Goal: Task Accomplishment & Management: Use online tool/utility

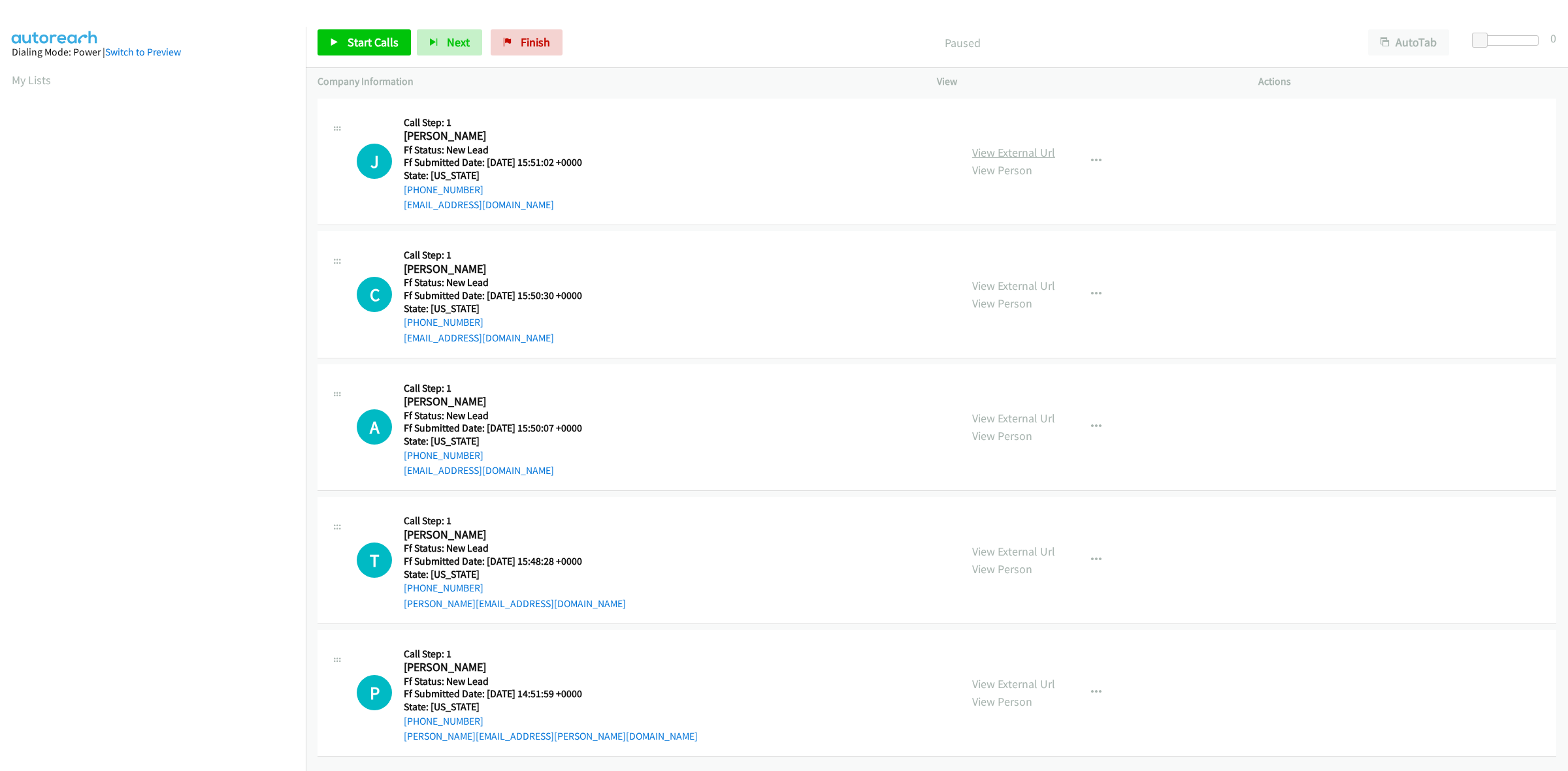
click at [1033, 151] on link "View External Url" at bounding box center [1013, 152] width 83 height 15
click at [1024, 286] on link "View External Url" at bounding box center [1013, 285] width 83 height 15
click at [995, 415] on link "View External Url" at bounding box center [1013, 417] width 83 height 15
click at [1003, 551] on link "View External Url" at bounding box center [1013, 551] width 83 height 15
click at [1028, 687] on link "View External Url" at bounding box center [1013, 683] width 83 height 15
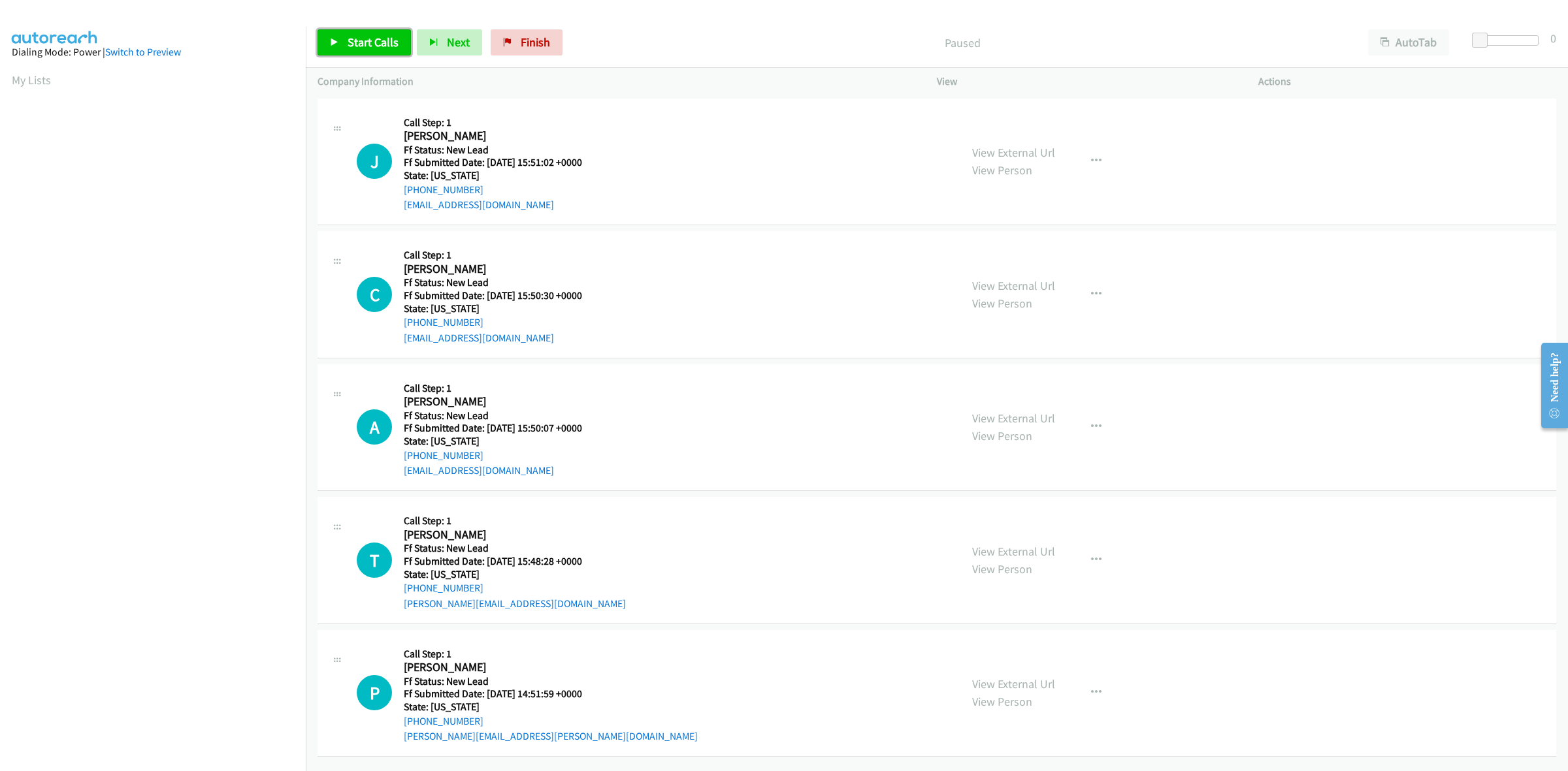
click at [362, 41] on span "Start Calls" at bounding box center [373, 41] width 51 height 15
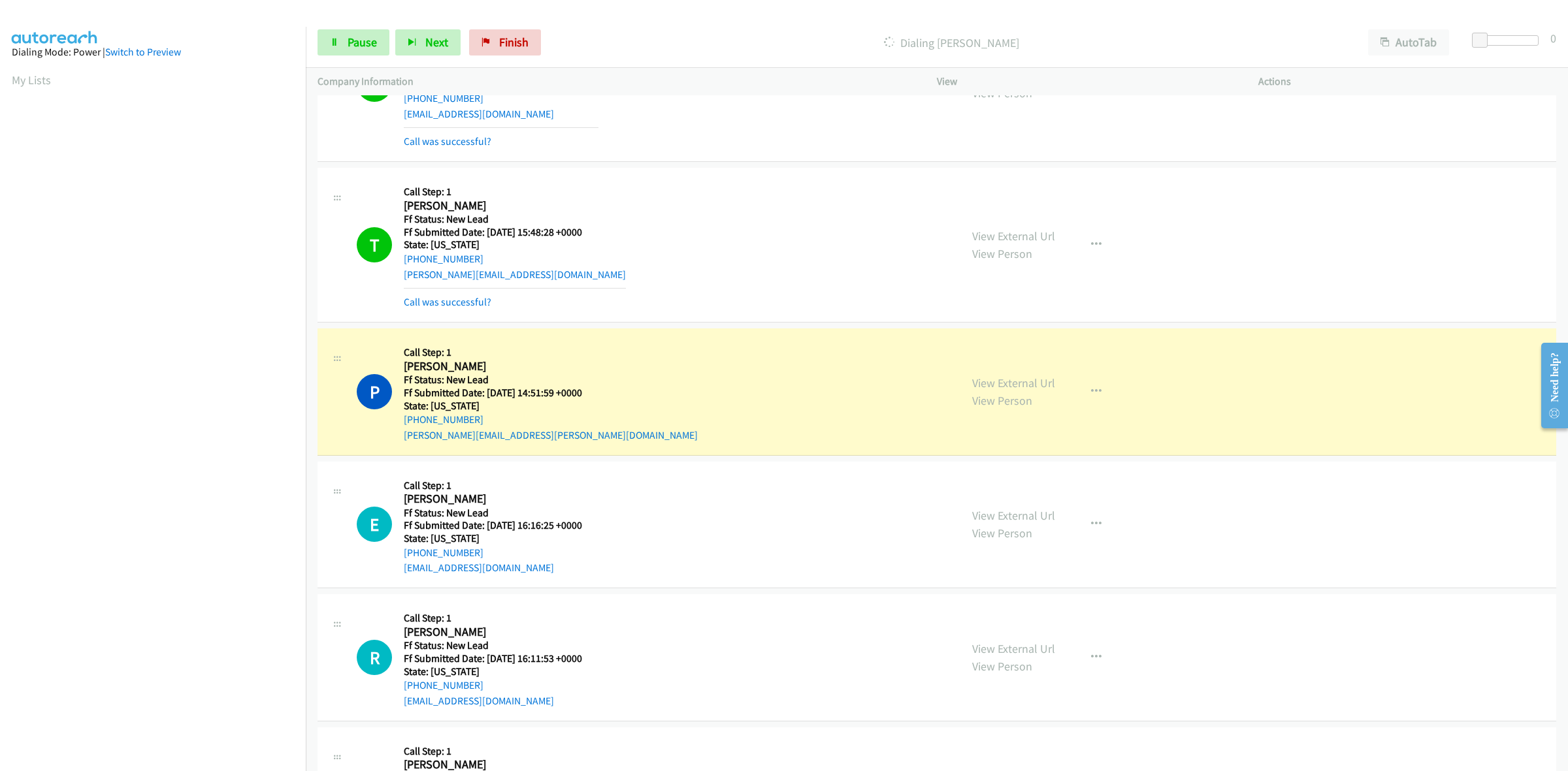
scroll to position [408, 0]
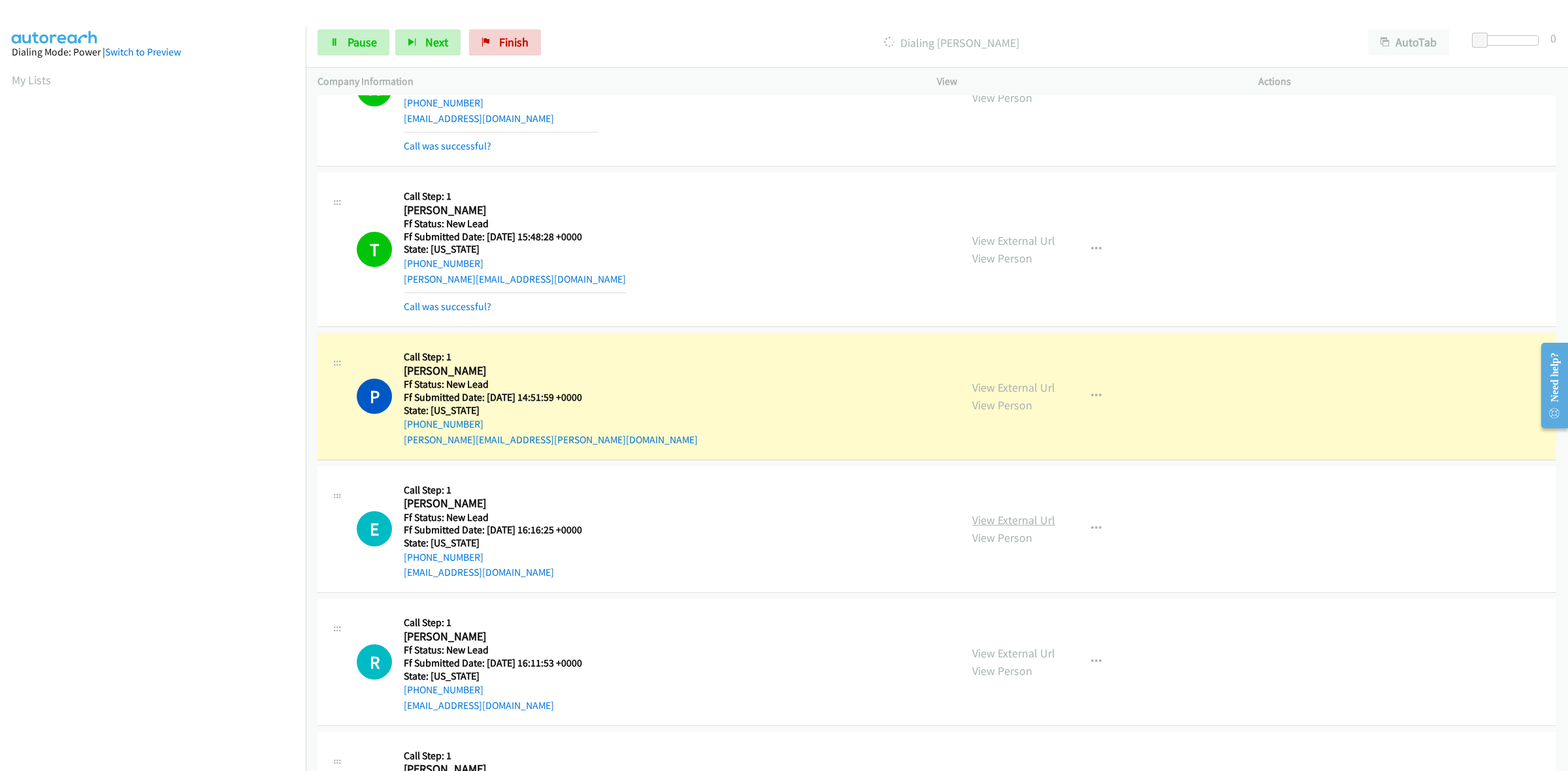
click at [1034, 516] on link "View External Url" at bounding box center [1013, 520] width 83 height 15
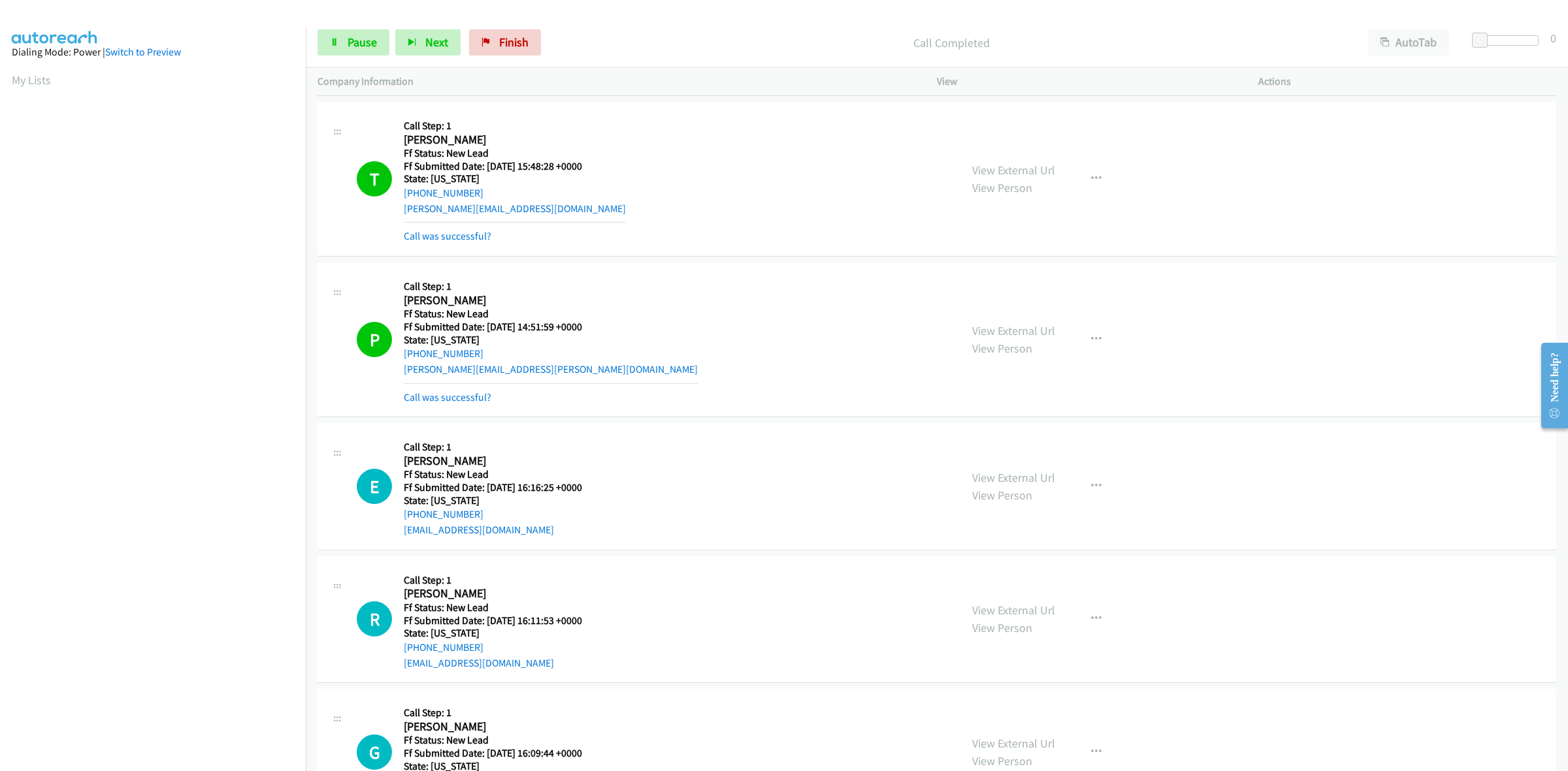
scroll to position [546, 0]
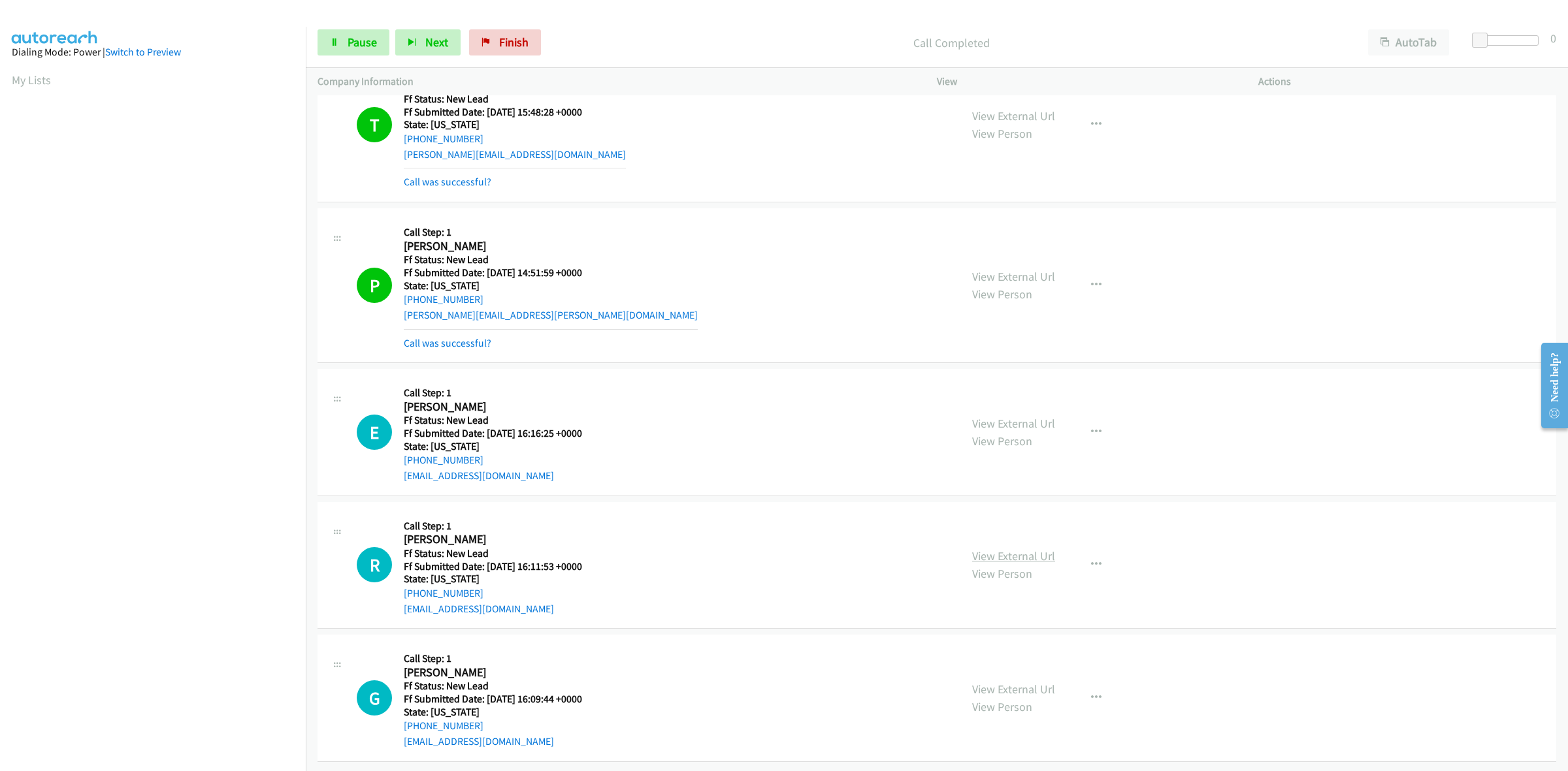
click at [995, 549] on link "View External Url" at bounding box center [1013, 556] width 83 height 15
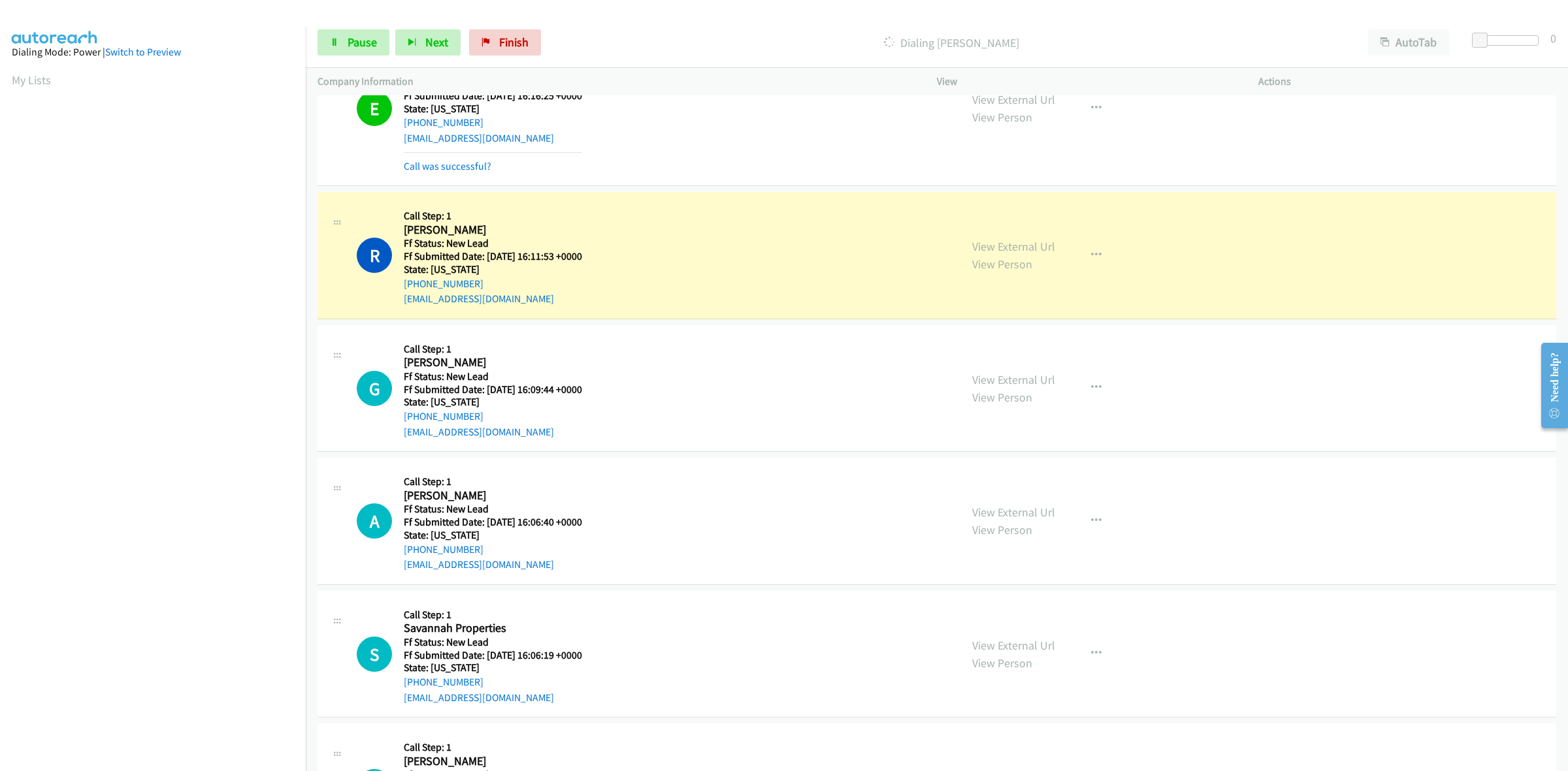
scroll to position [873, 0]
click at [1015, 377] on link "View External Url" at bounding box center [1013, 377] width 83 height 15
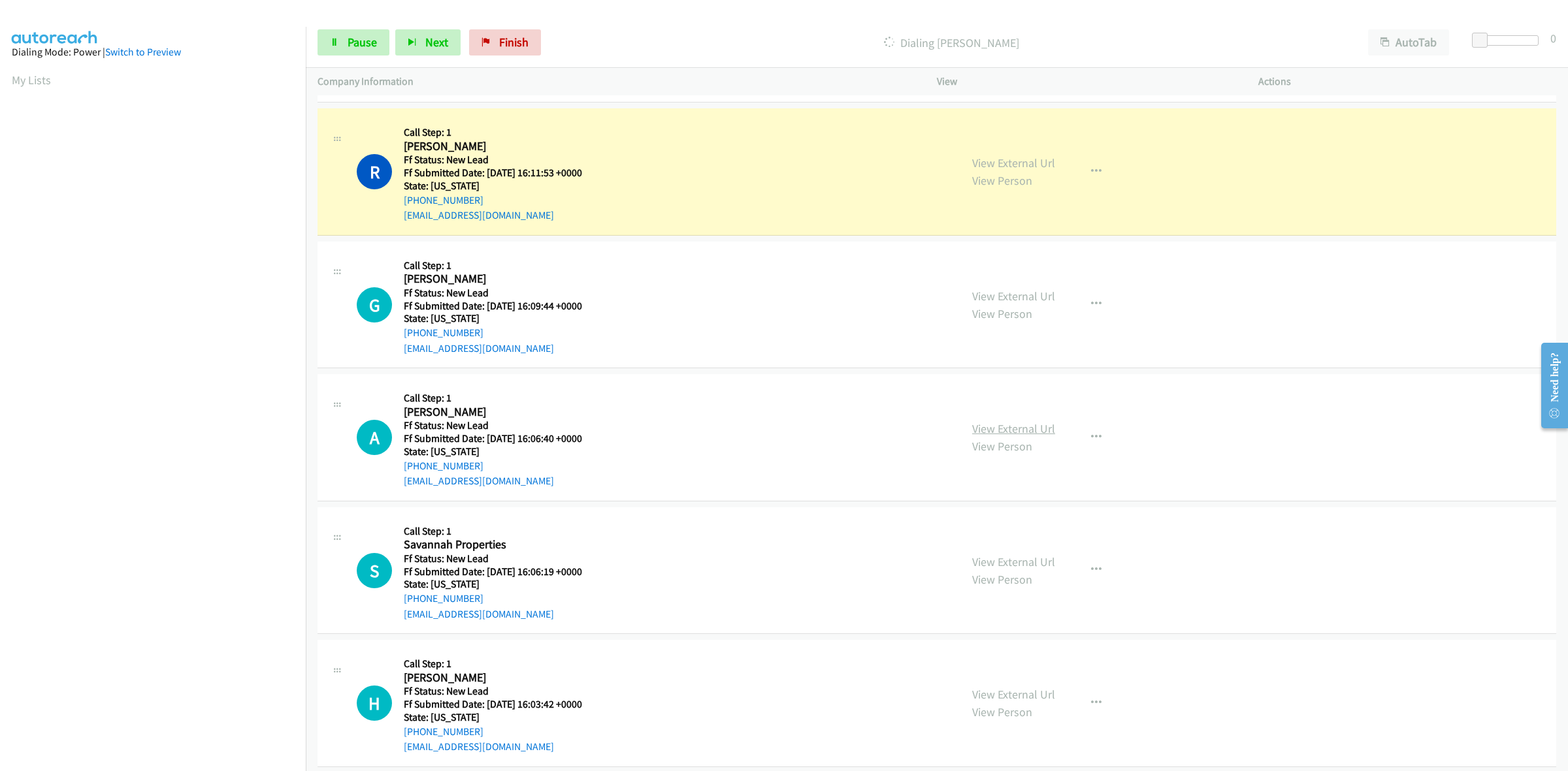
click at [1010, 422] on link "View External Url" at bounding box center [1013, 429] width 83 height 15
click at [1021, 559] on link "View External Url" at bounding box center [1013, 561] width 83 height 15
click at [998, 691] on link "View External Url" at bounding box center [1013, 694] width 83 height 15
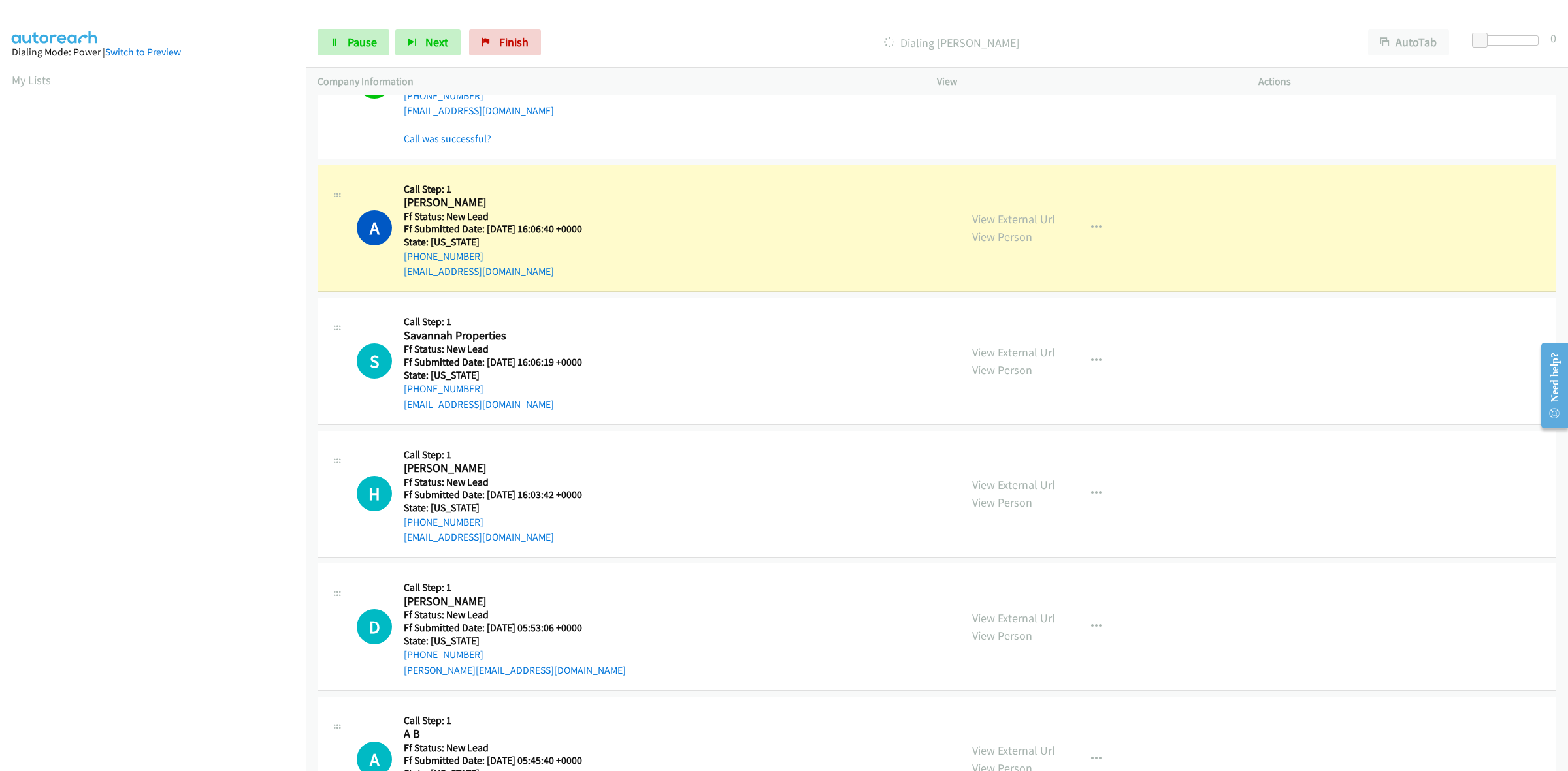
scroll to position [1213, 0]
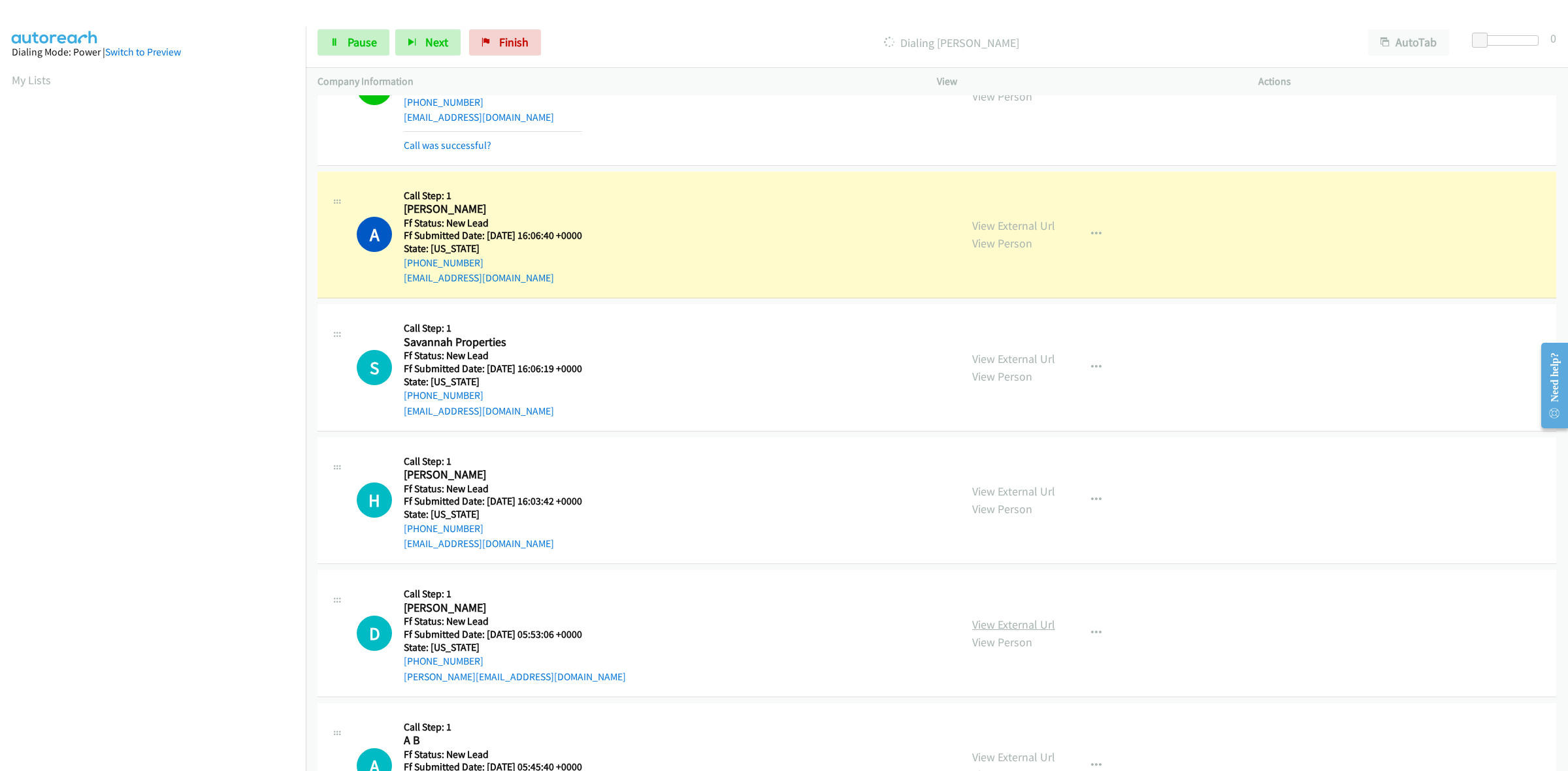
click at [1023, 627] on link "View External Url" at bounding box center [1013, 624] width 83 height 15
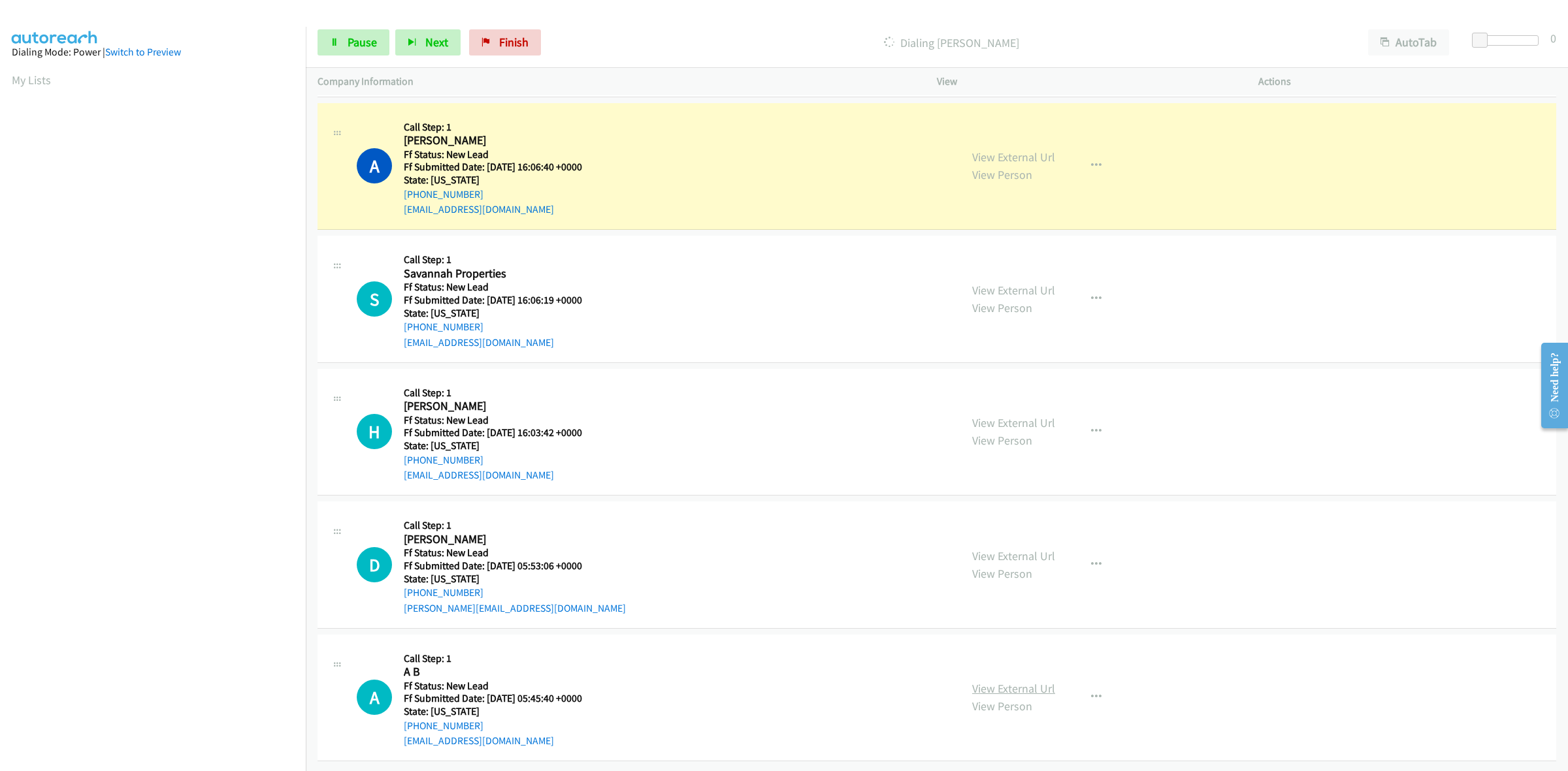
click at [1006, 682] on link "View External Url" at bounding box center [1013, 688] width 83 height 15
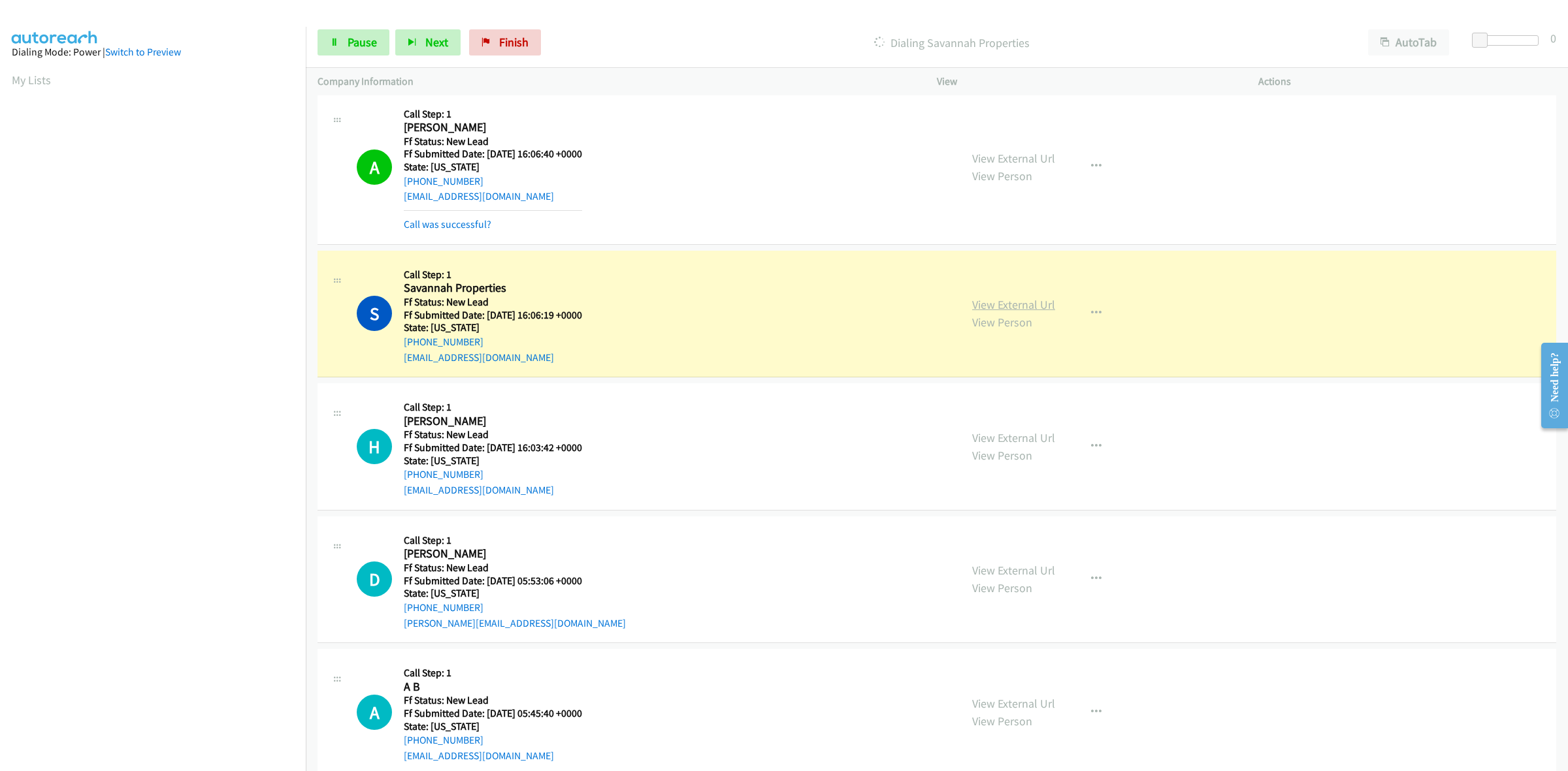
click at [1037, 305] on link "View External Url" at bounding box center [1013, 304] width 83 height 15
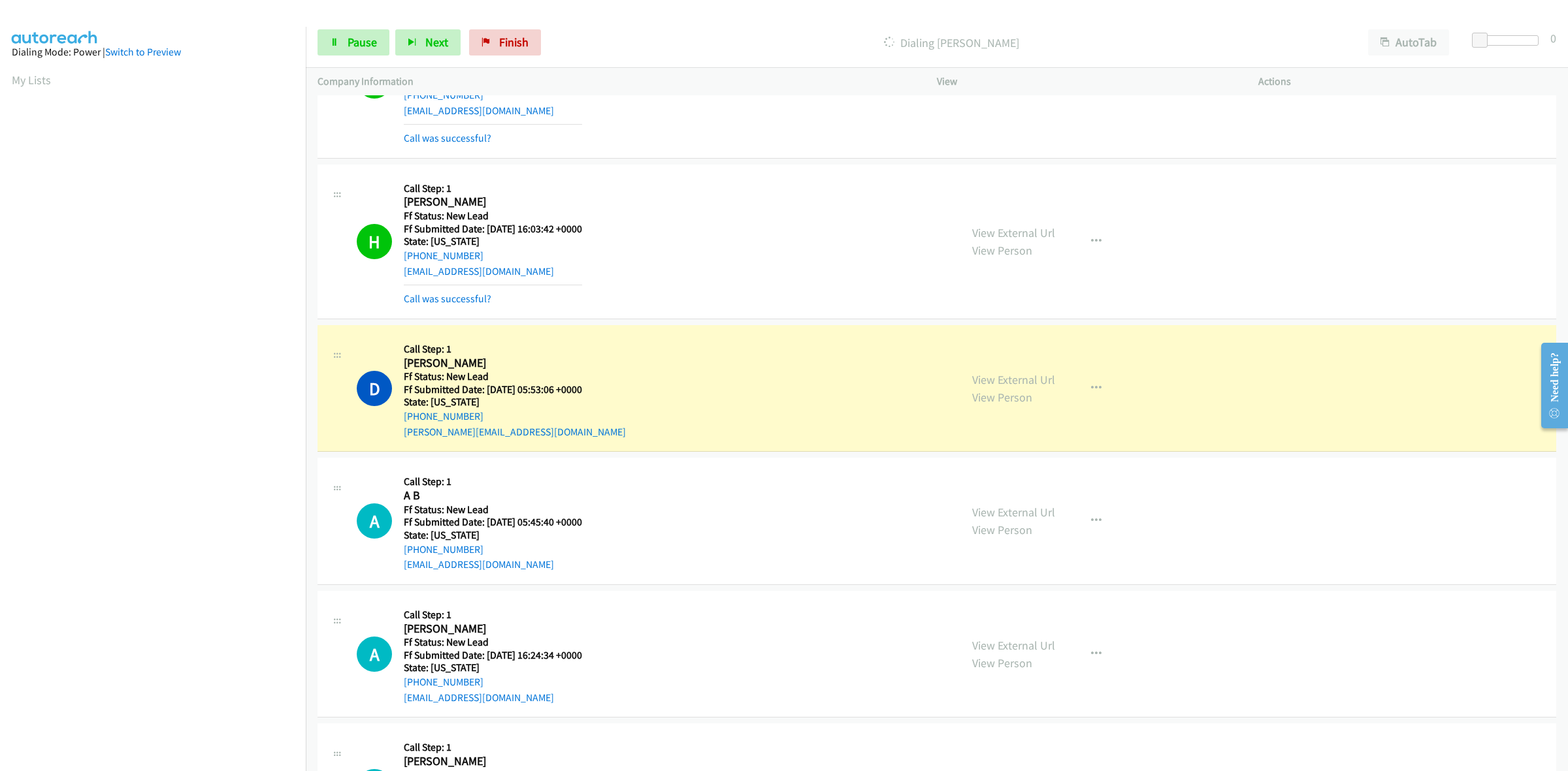
scroll to position [1539, 0]
click at [1006, 646] on link "View External Url" at bounding box center [1013, 647] width 83 height 15
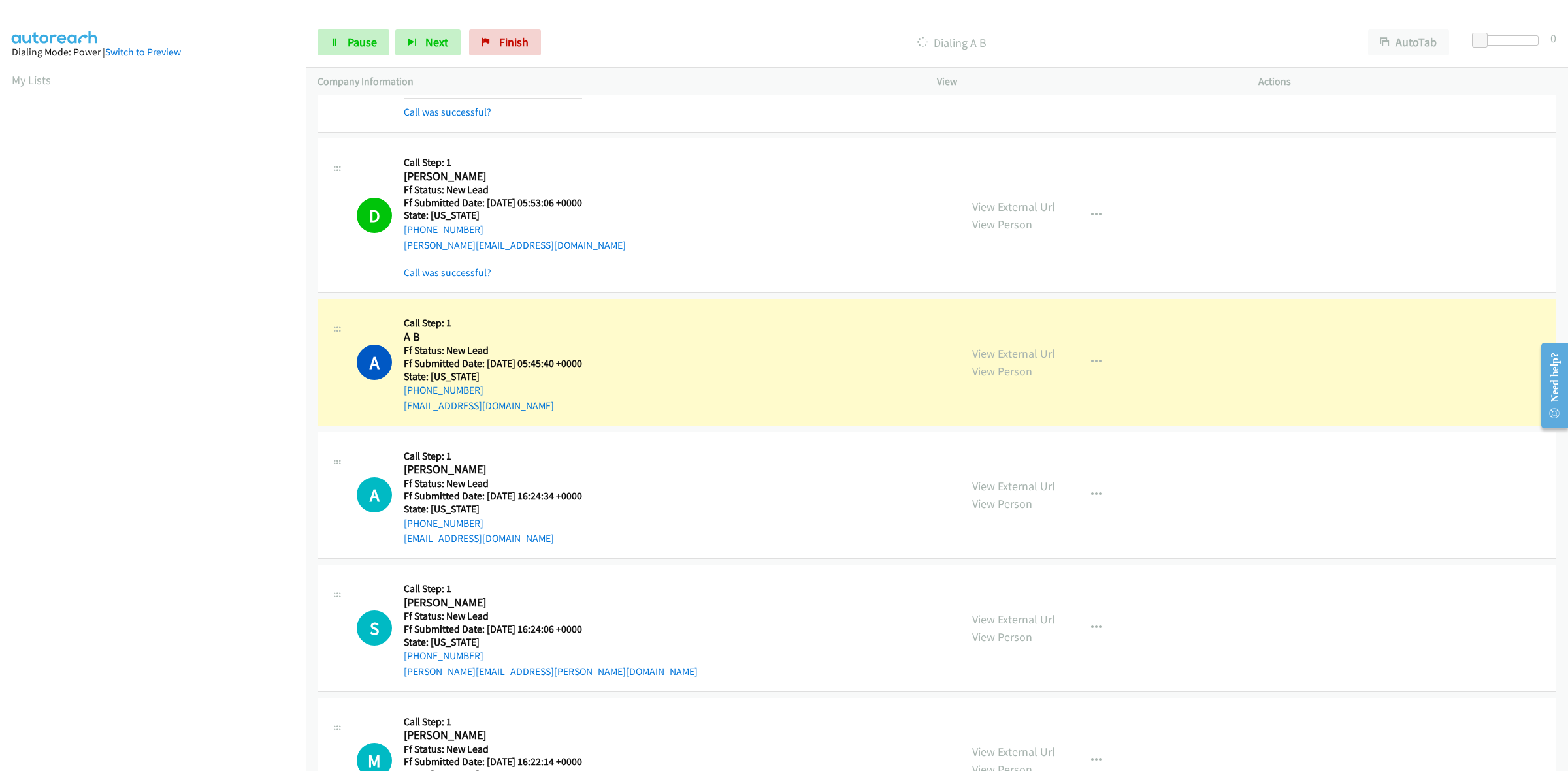
scroll to position [1785, 0]
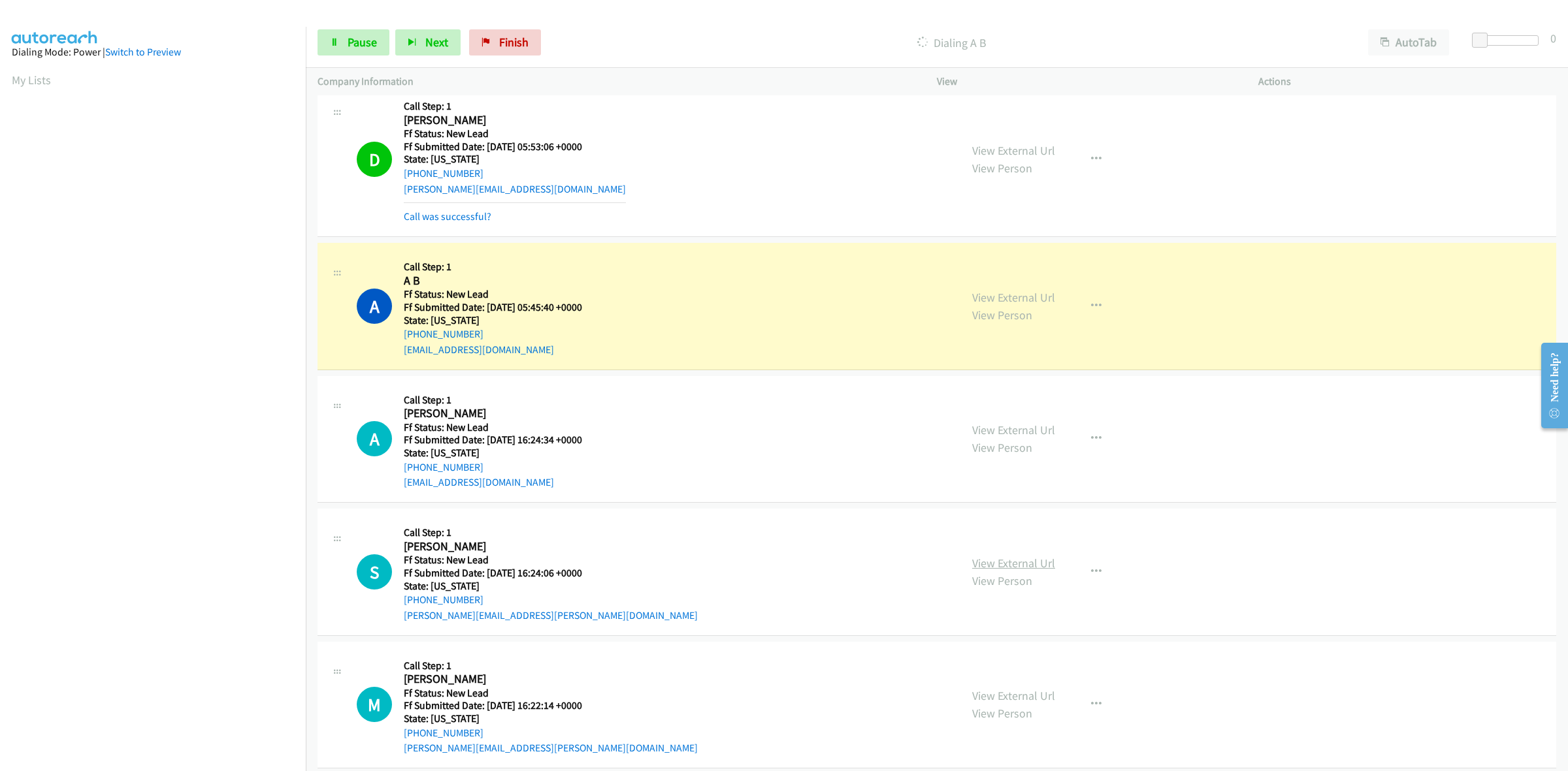
click at [1027, 565] on link "View External Url" at bounding box center [1013, 563] width 83 height 15
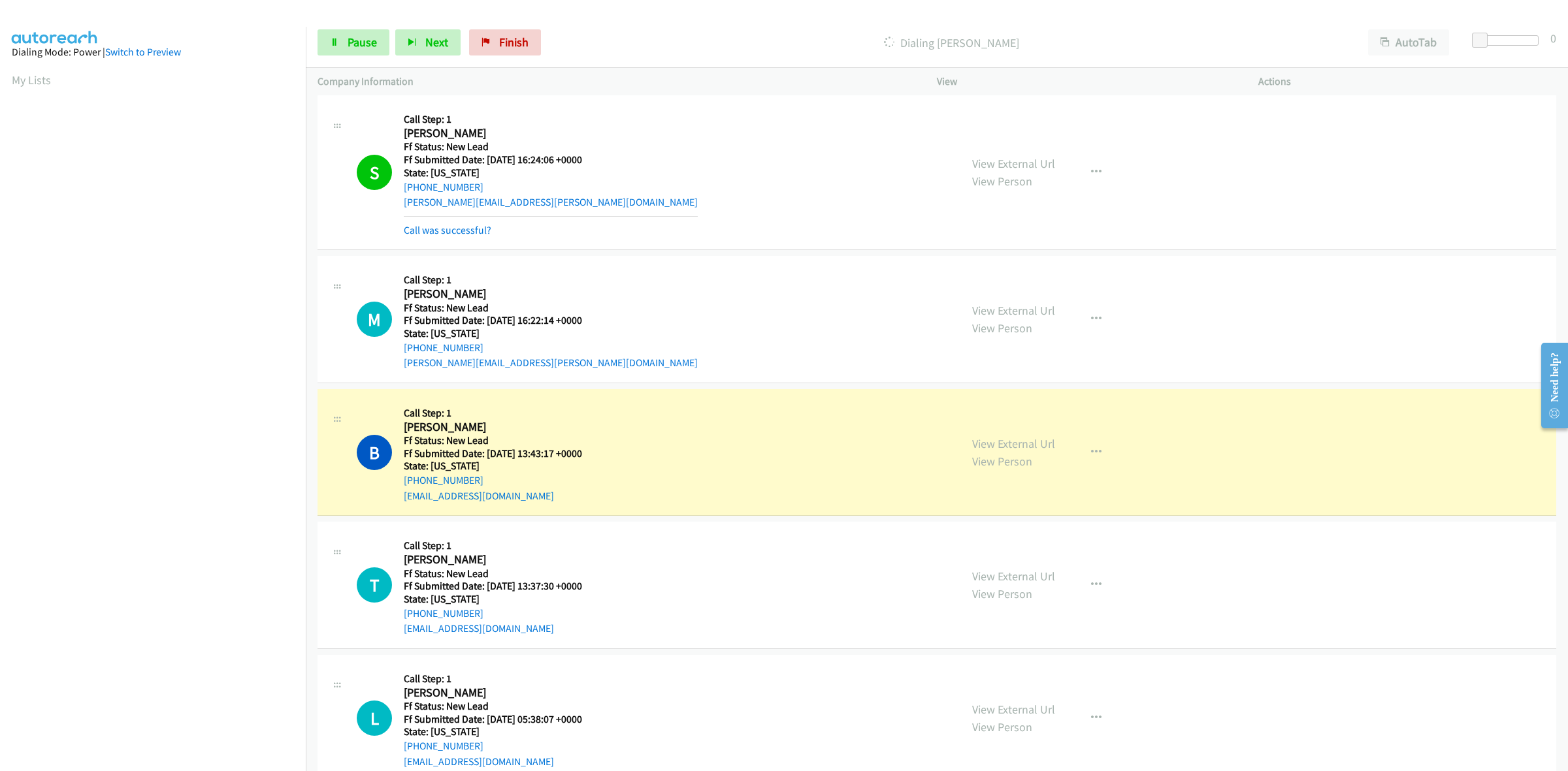
scroll to position [2288, 0]
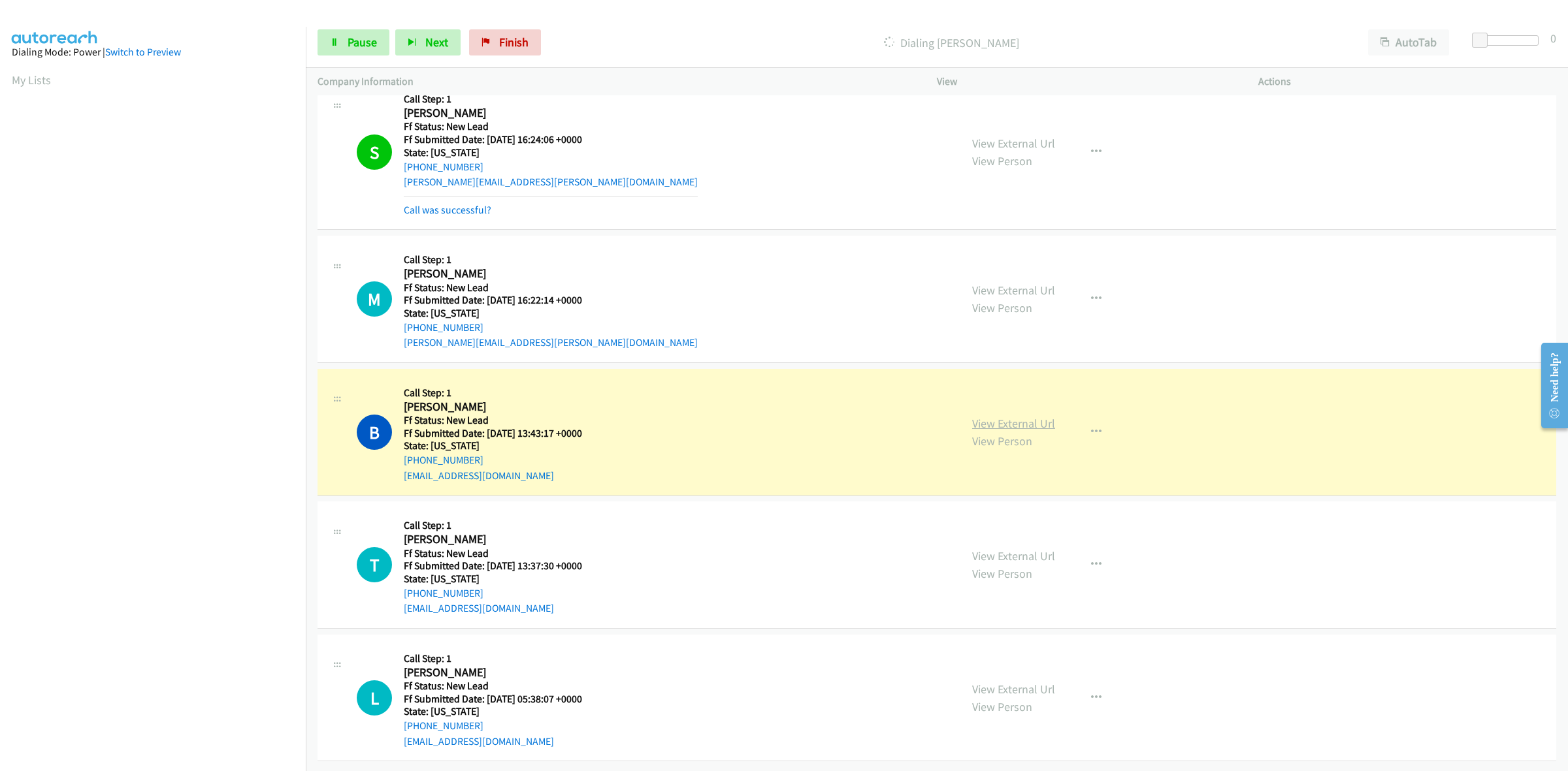
click at [1034, 416] on link "View External Url" at bounding box center [1013, 423] width 83 height 15
click at [356, 51] on link "Pause" at bounding box center [353, 42] width 71 height 26
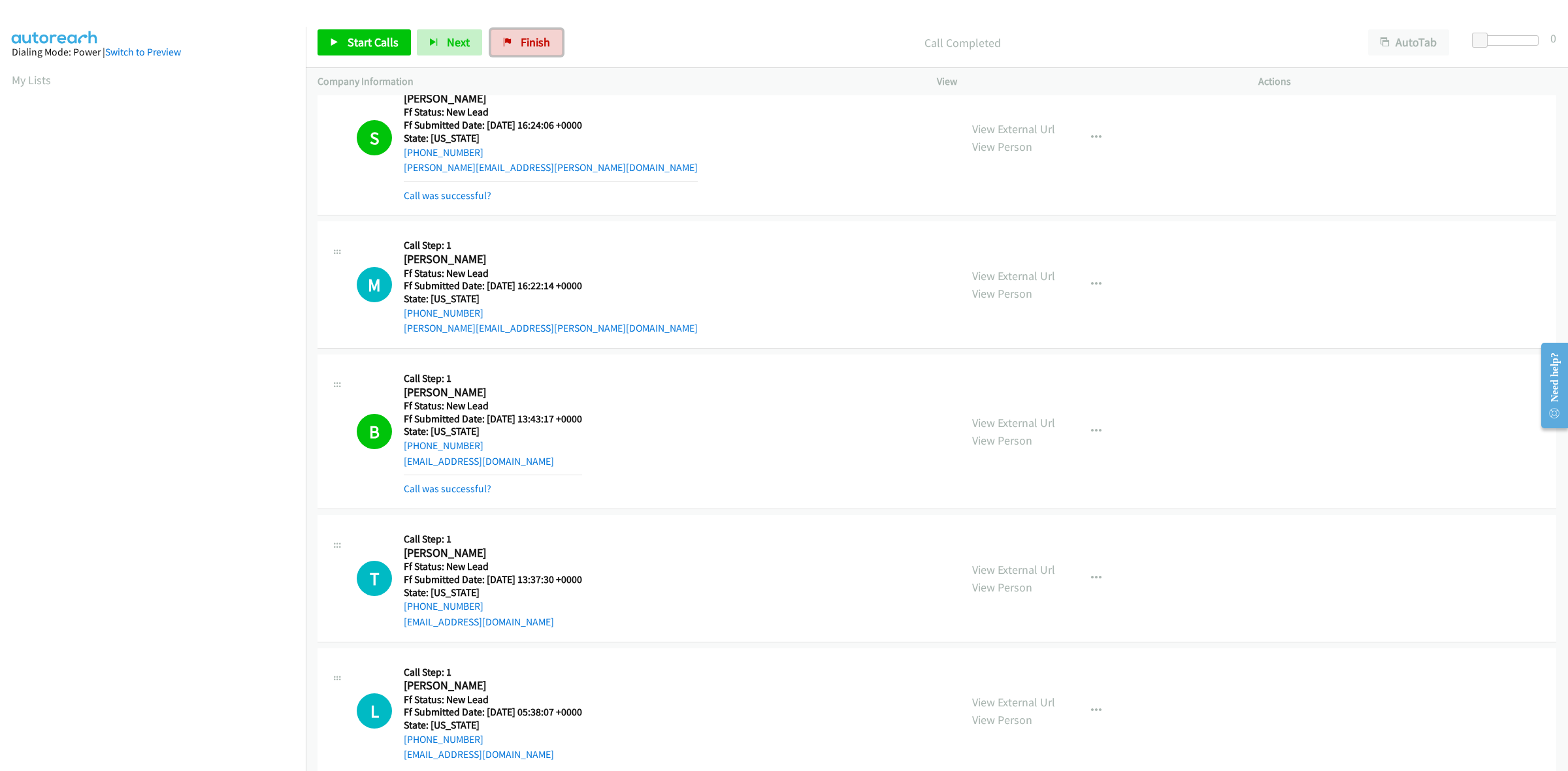
drag, startPoint x: 542, startPoint y: 38, endPoint x: 844, endPoint y: 83, distance: 305.3
click at [540, 40] on span "Finish" at bounding box center [535, 41] width 29 height 15
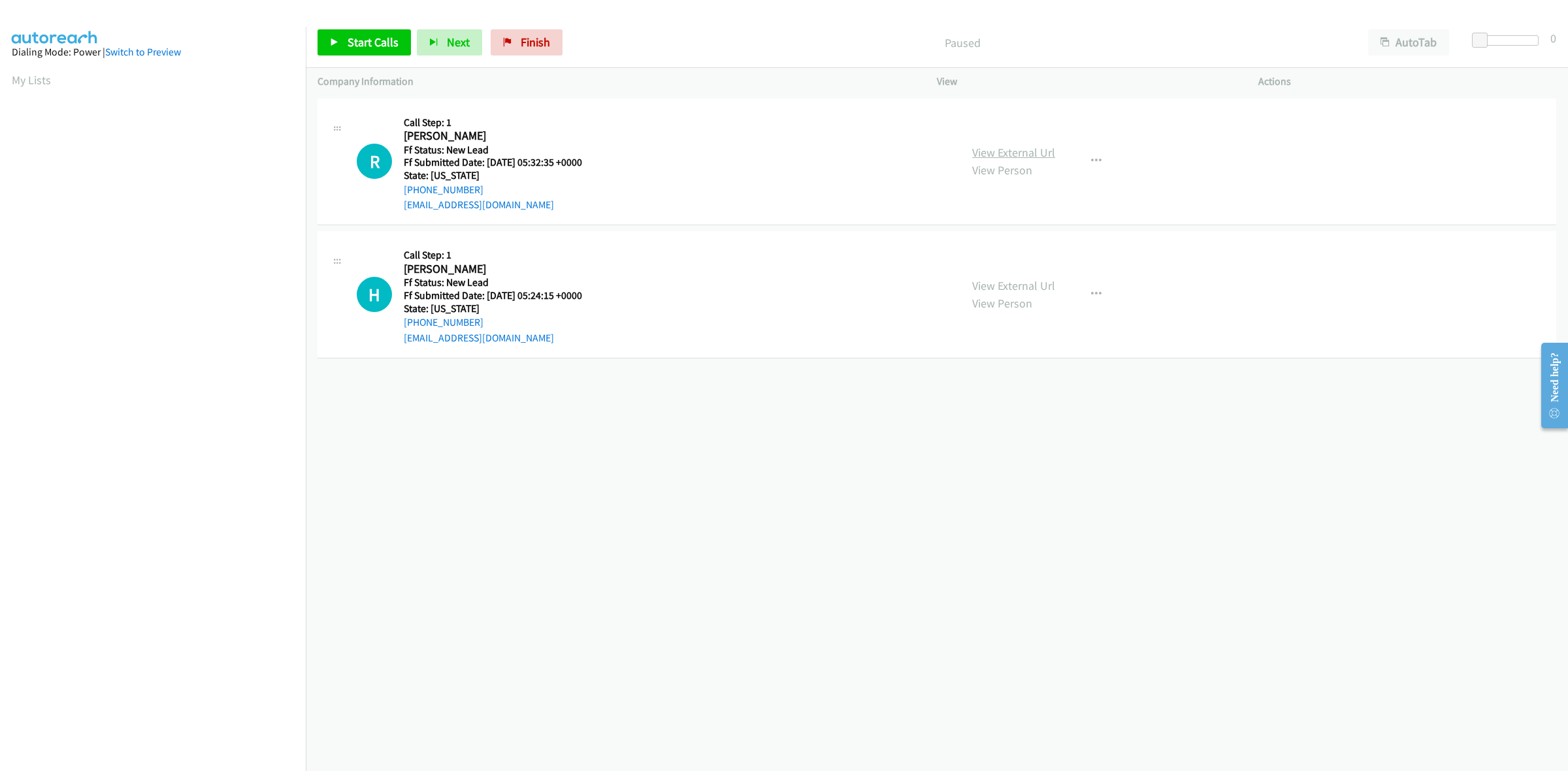
click at [1007, 148] on link "View External Url" at bounding box center [1013, 152] width 83 height 15
click at [1003, 289] on link "View External Url" at bounding box center [1013, 285] width 83 height 15
click at [358, 47] on span "Start Calls" at bounding box center [373, 41] width 51 height 15
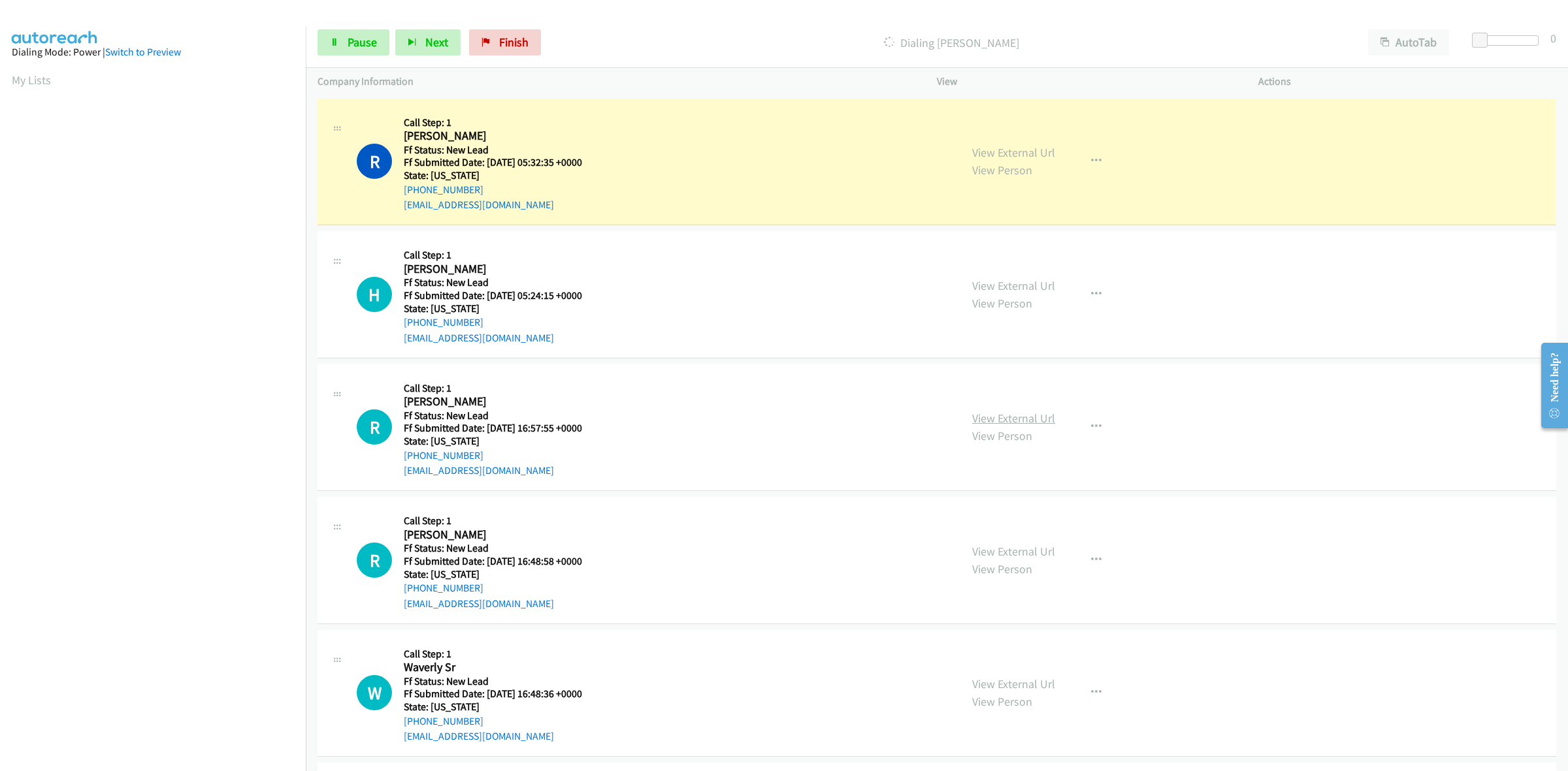
click at [1042, 416] on link "View External Url" at bounding box center [1013, 417] width 83 height 15
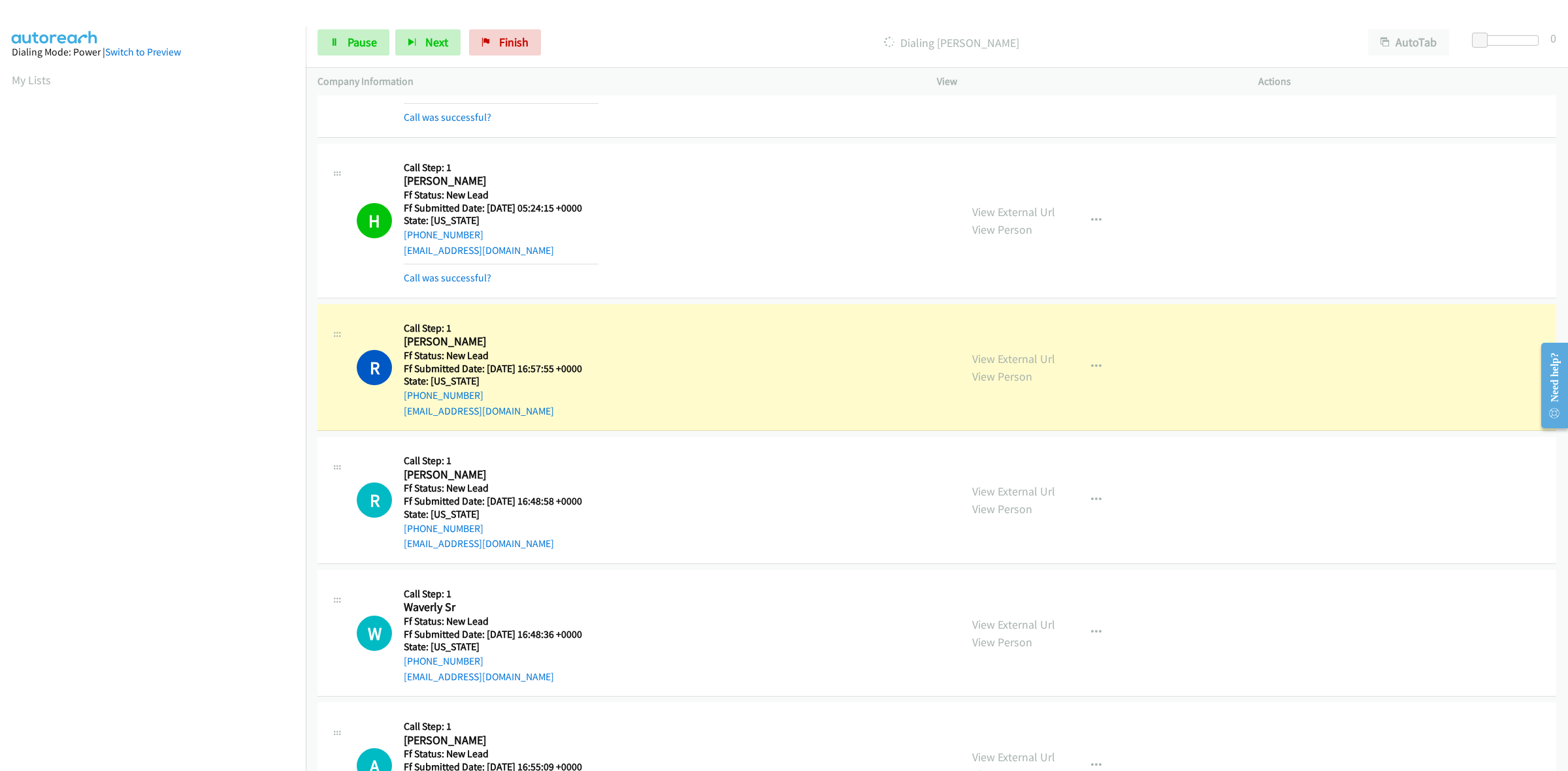
scroll to position [115, 0]
click at [1039, 494] on link "View External Url" at bounding box center [1013, 491] width 83 height 15
click at [1012, 632] on link "View External Url" at bounding box center [1013, 625] width 83 height 15
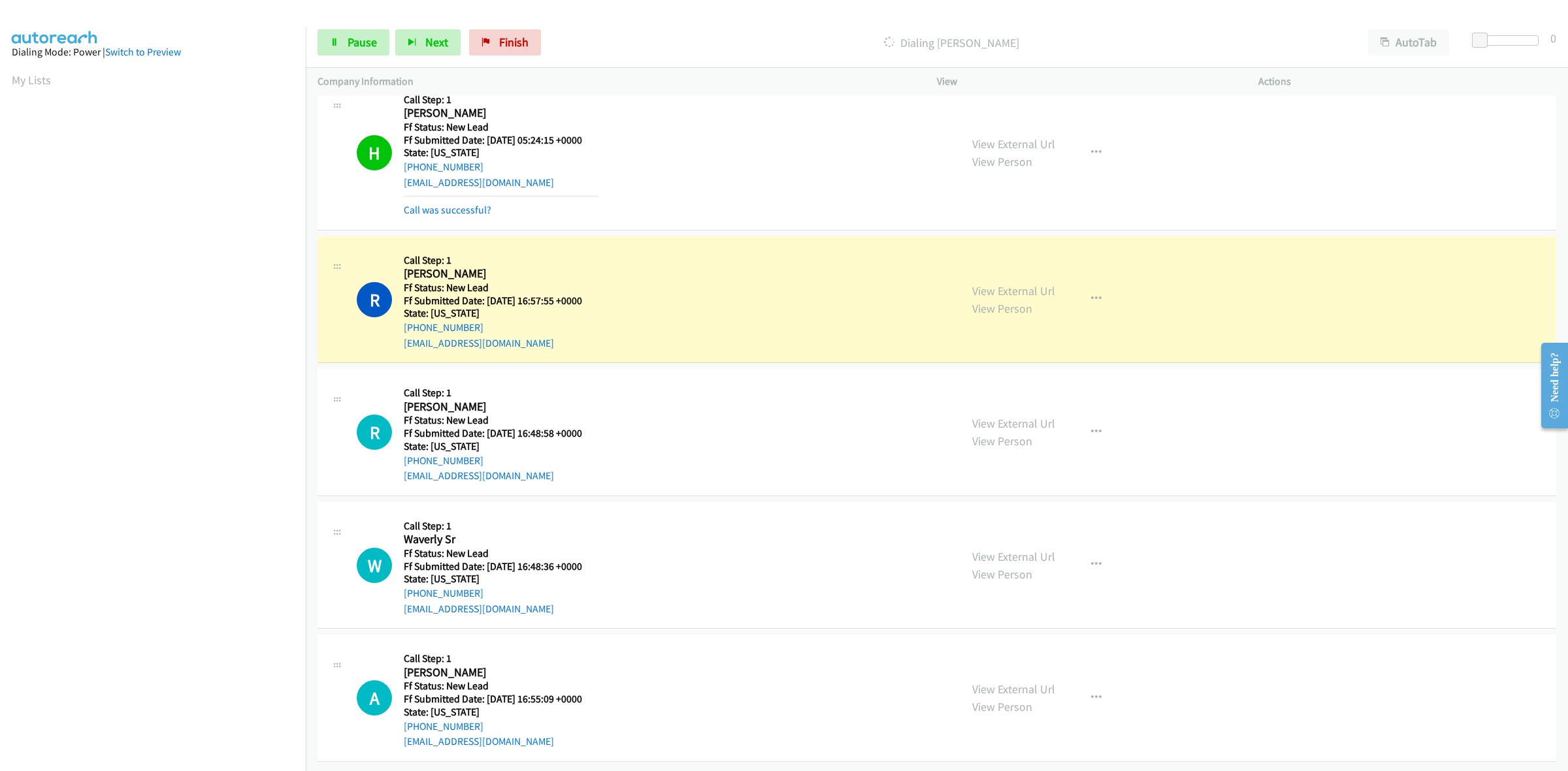
scroll to position [196, 0]
click at [1001, 682] on link "View External Url" at bounding box center [1013, 688] width 83 height 15
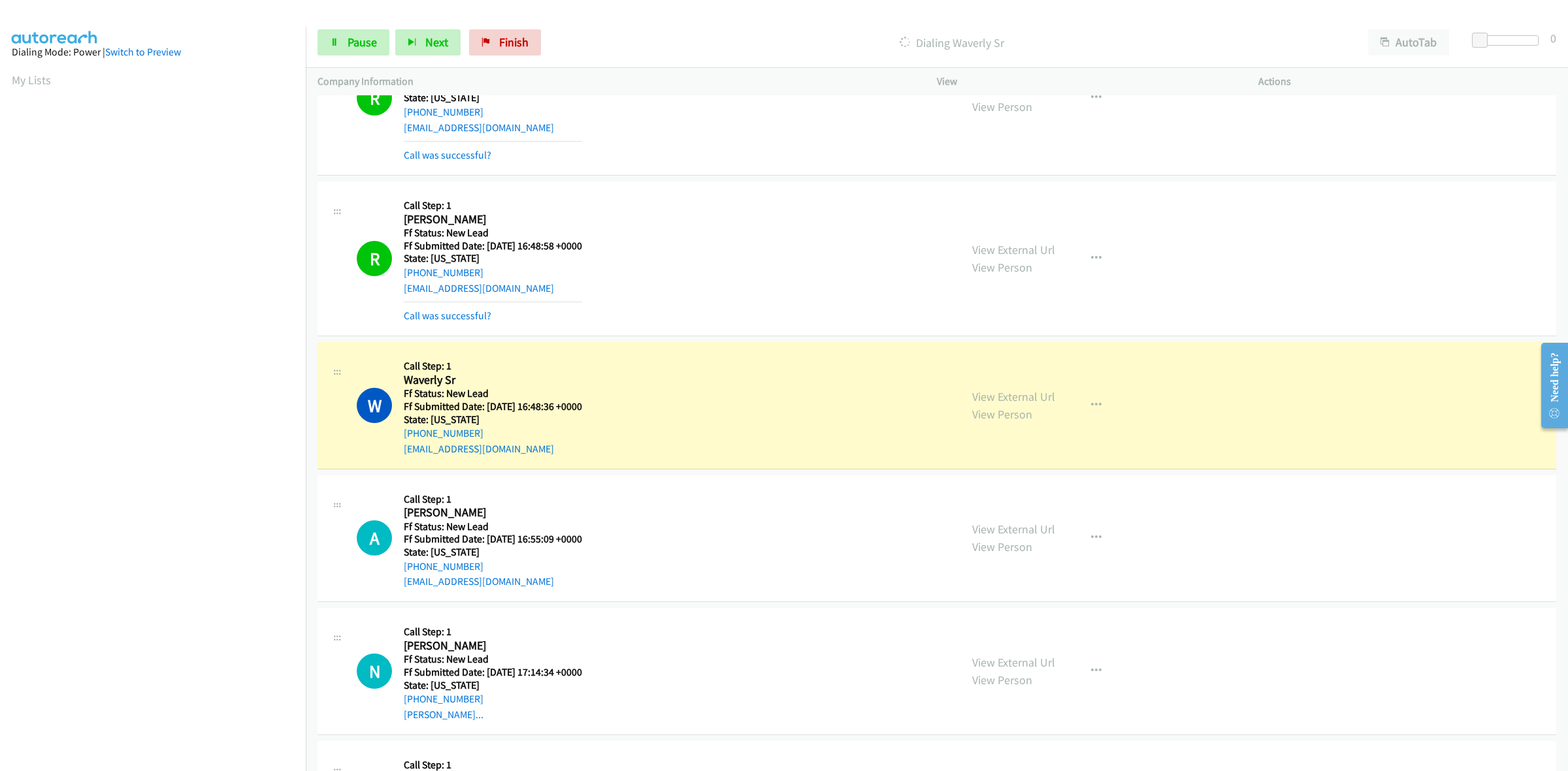
scroll to position [387, 0]
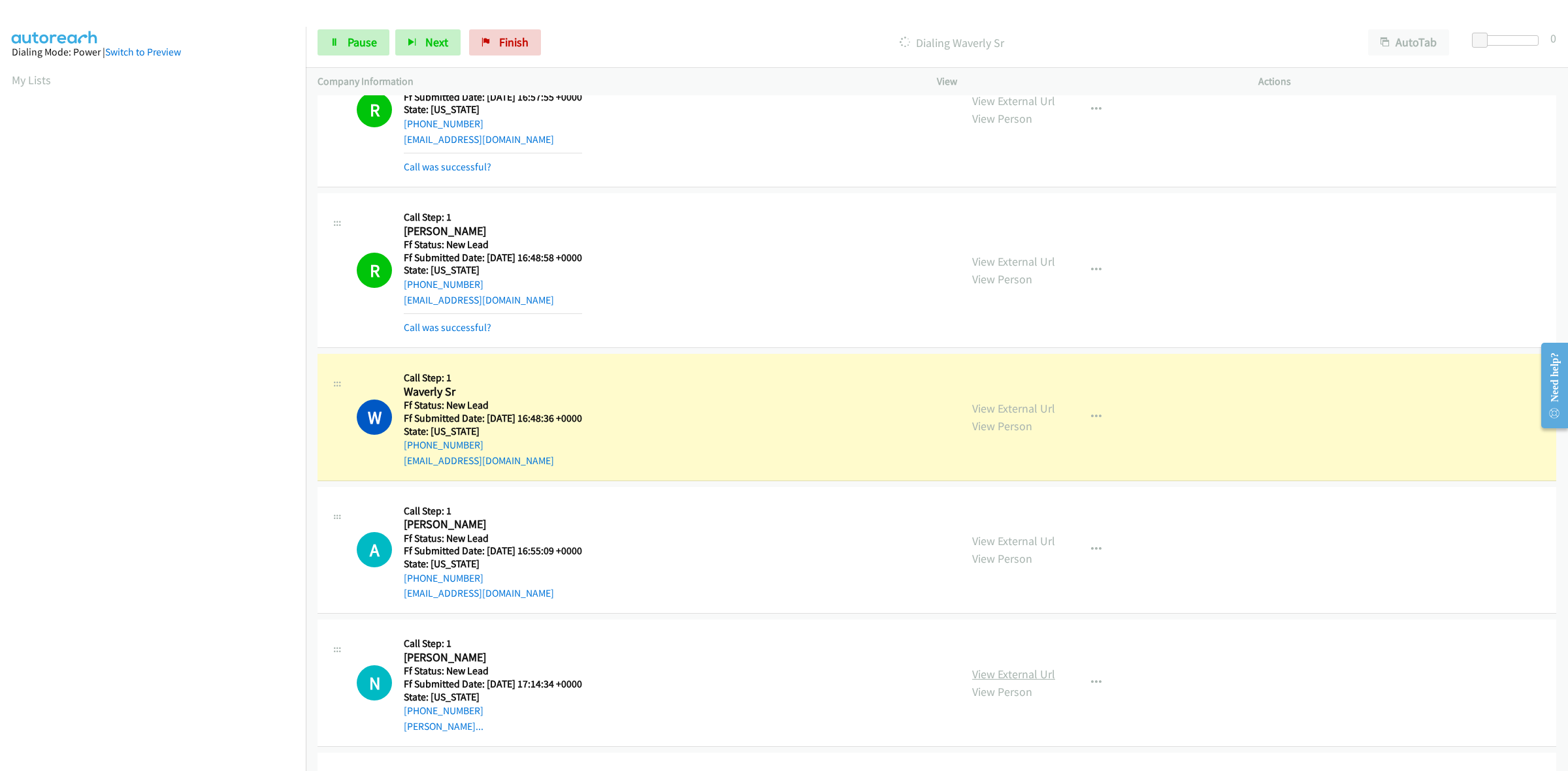
click at [1021, 674] on link "View External Url" at bounding box center [1013, 674] width 83 height 15
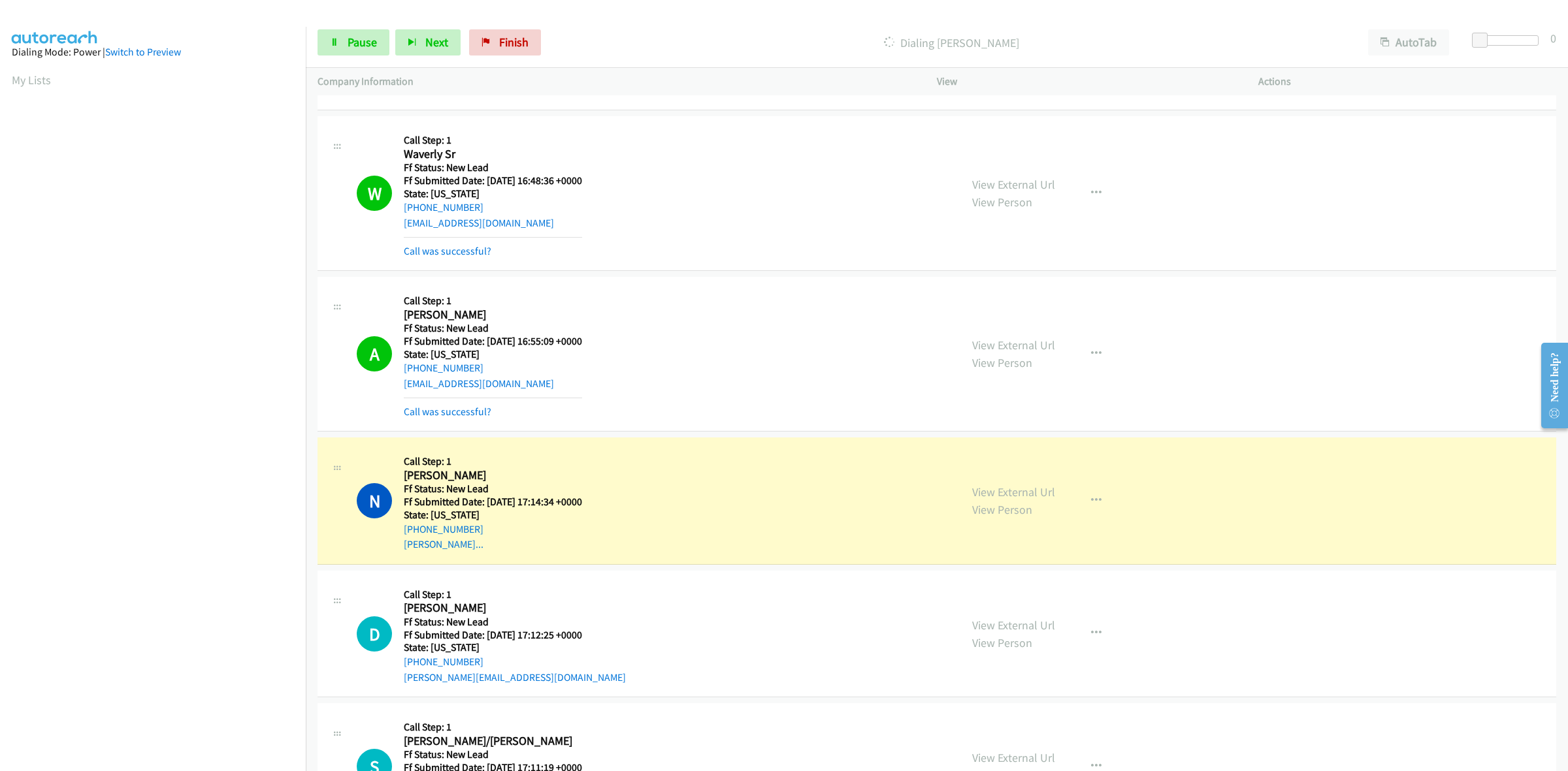
scroll to position [706, 0]
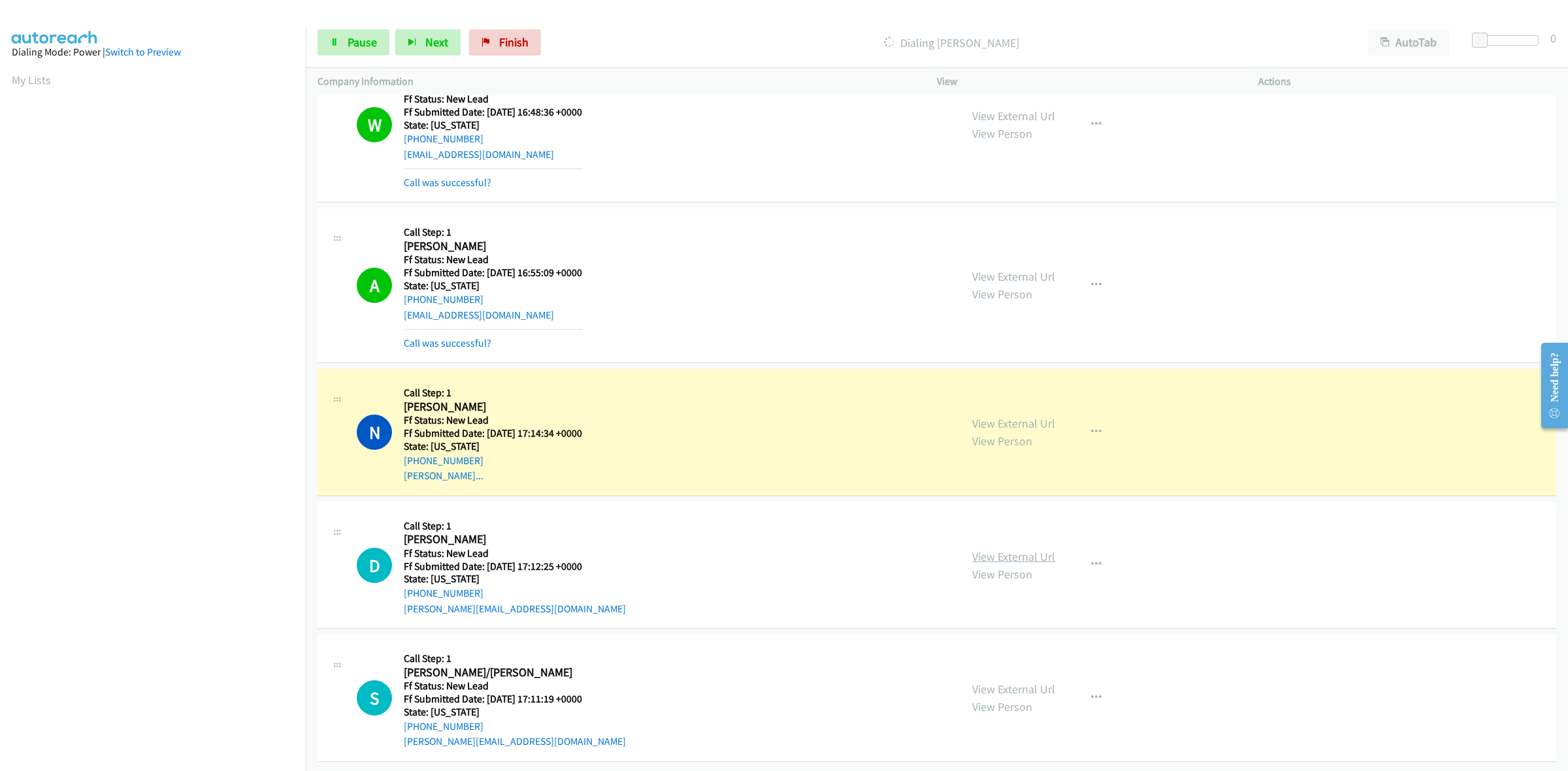
click at [1021, 549] on link "View External Url" at bounding box center [1013, 556] width 83 height 15
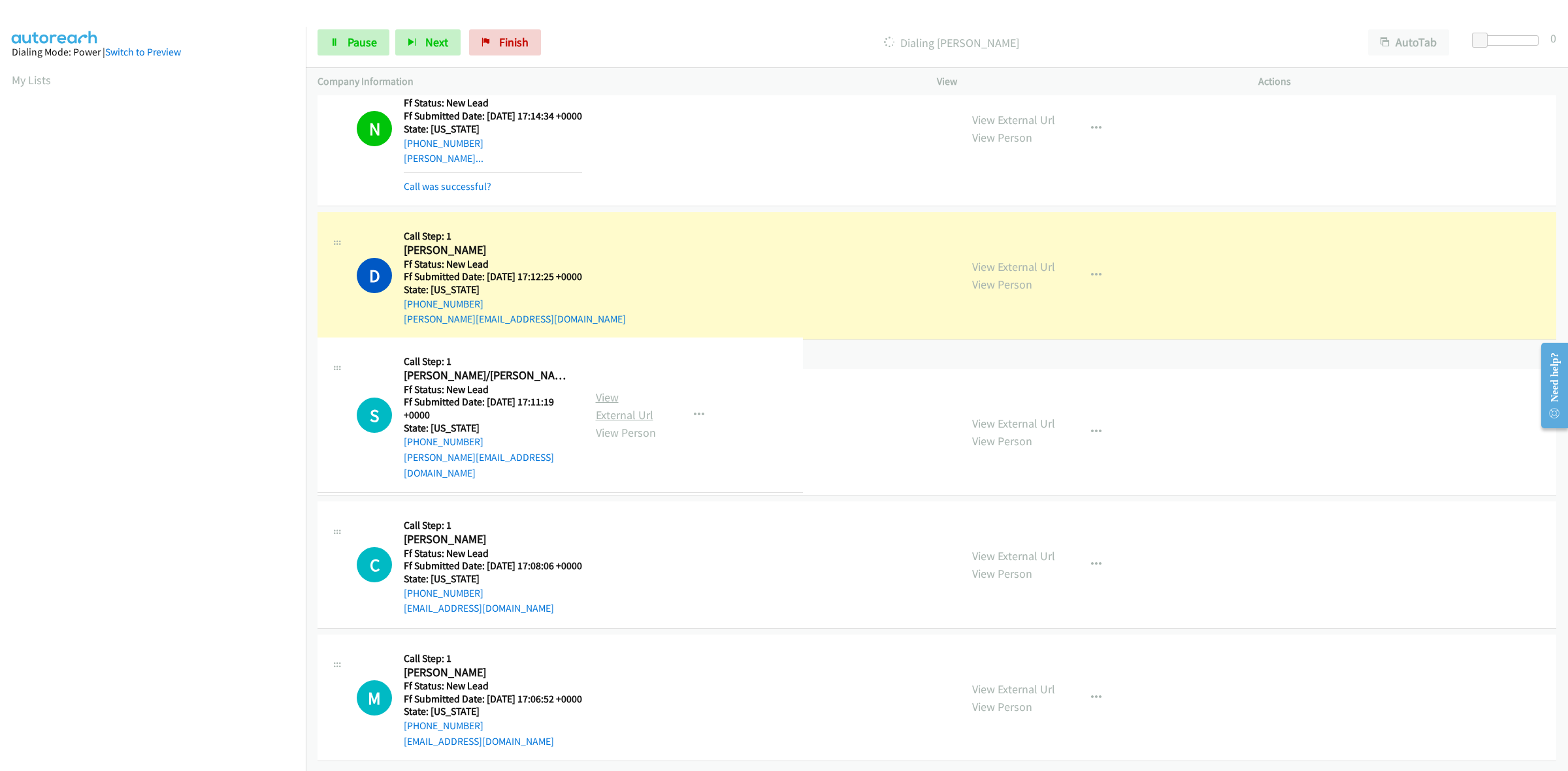
scroll to position [1033, 0]
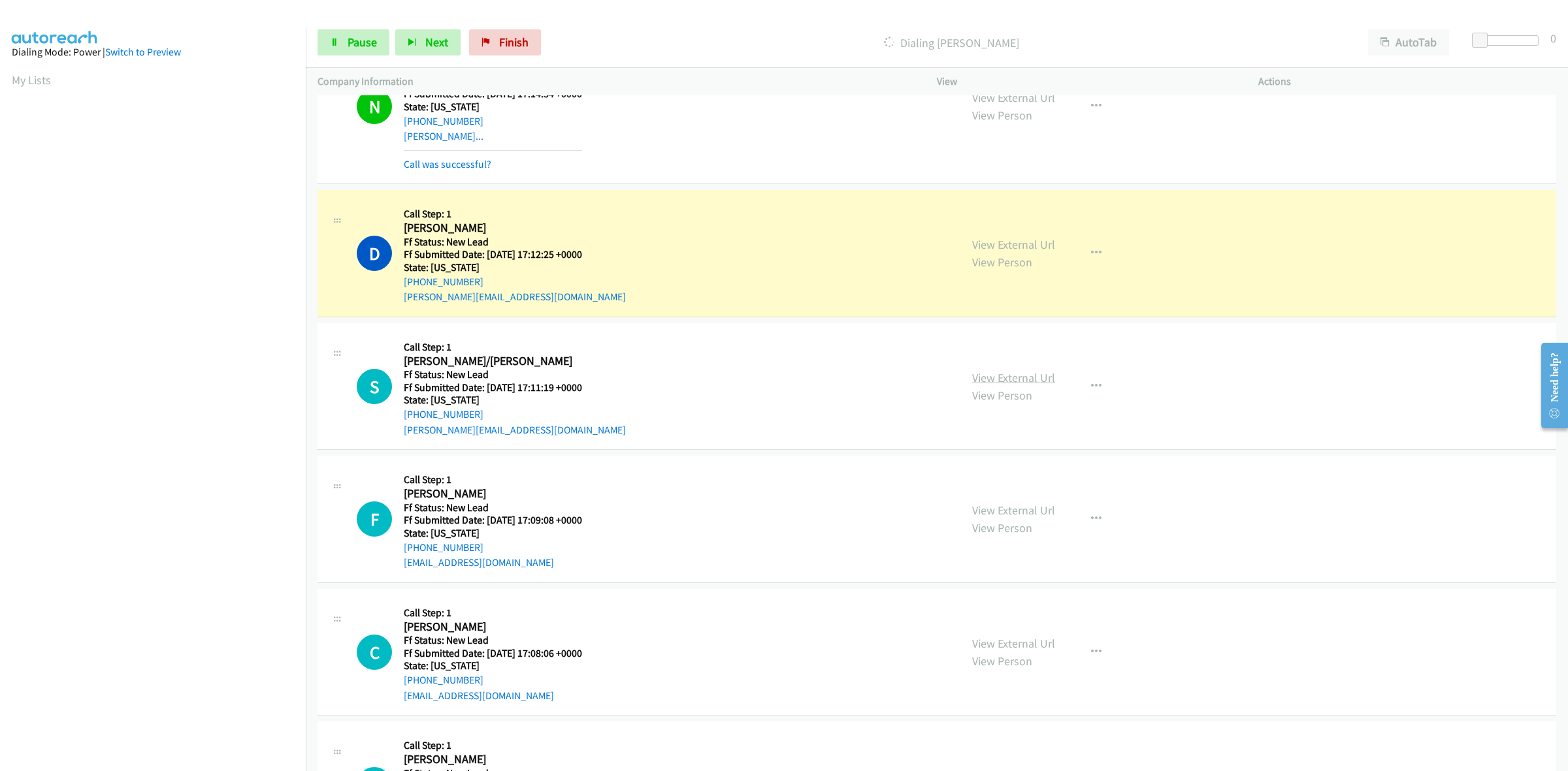
click at [1016, 379] on link "View External Url" at bounding box center [1013, 377] width 83 height 15
click at [1016, 515] on link "View External Url" at bounding box center [1013, 509] width 83 height 15
click at [1040, 645] on link "View External Url" at bounding box center [1013, 643] width 83 height 15
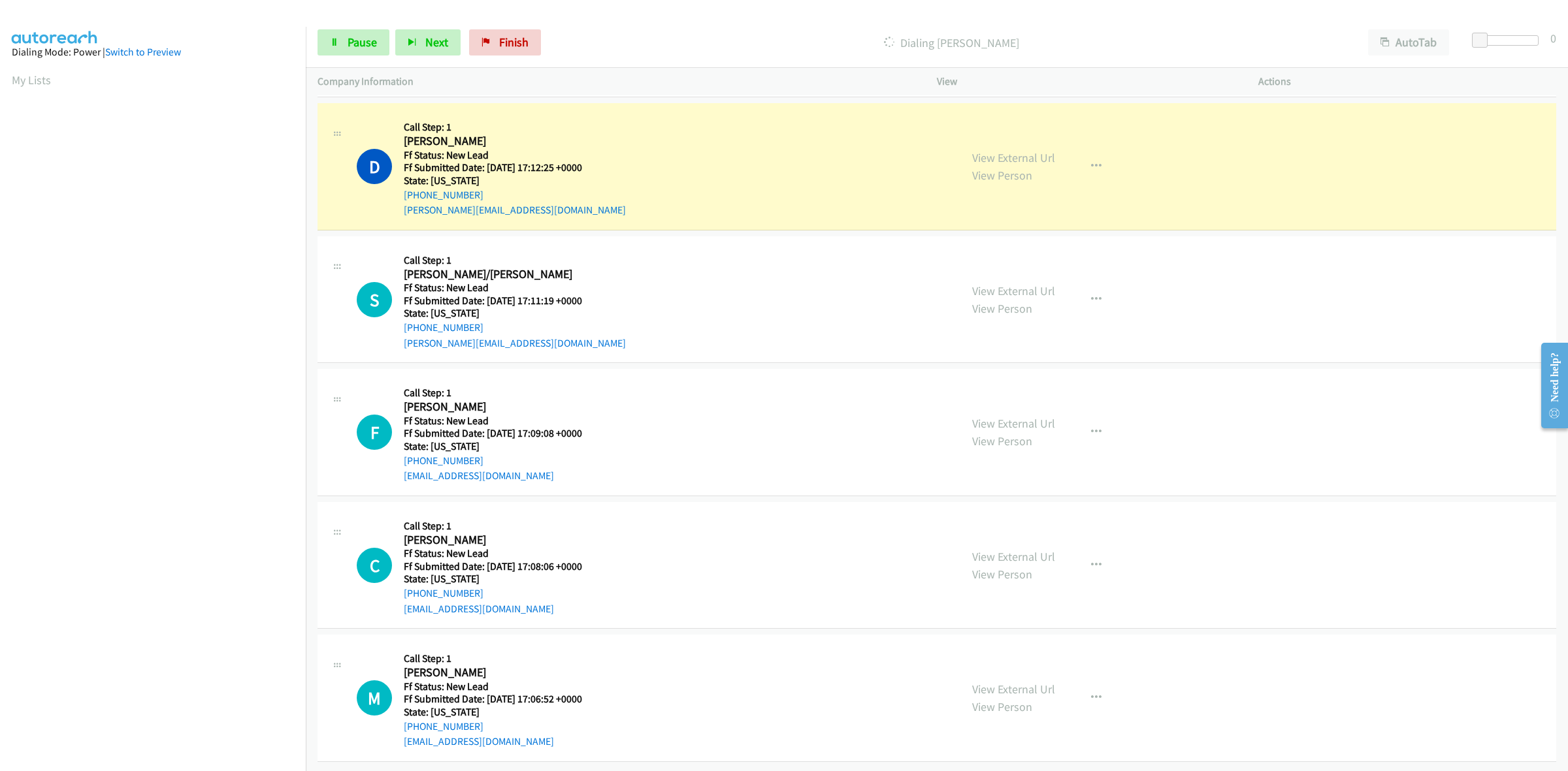
scroll to position [1134, 0]
click at [1029, 682] on link "View External Url" at bounding box center [1013, 688] width 83 height 15
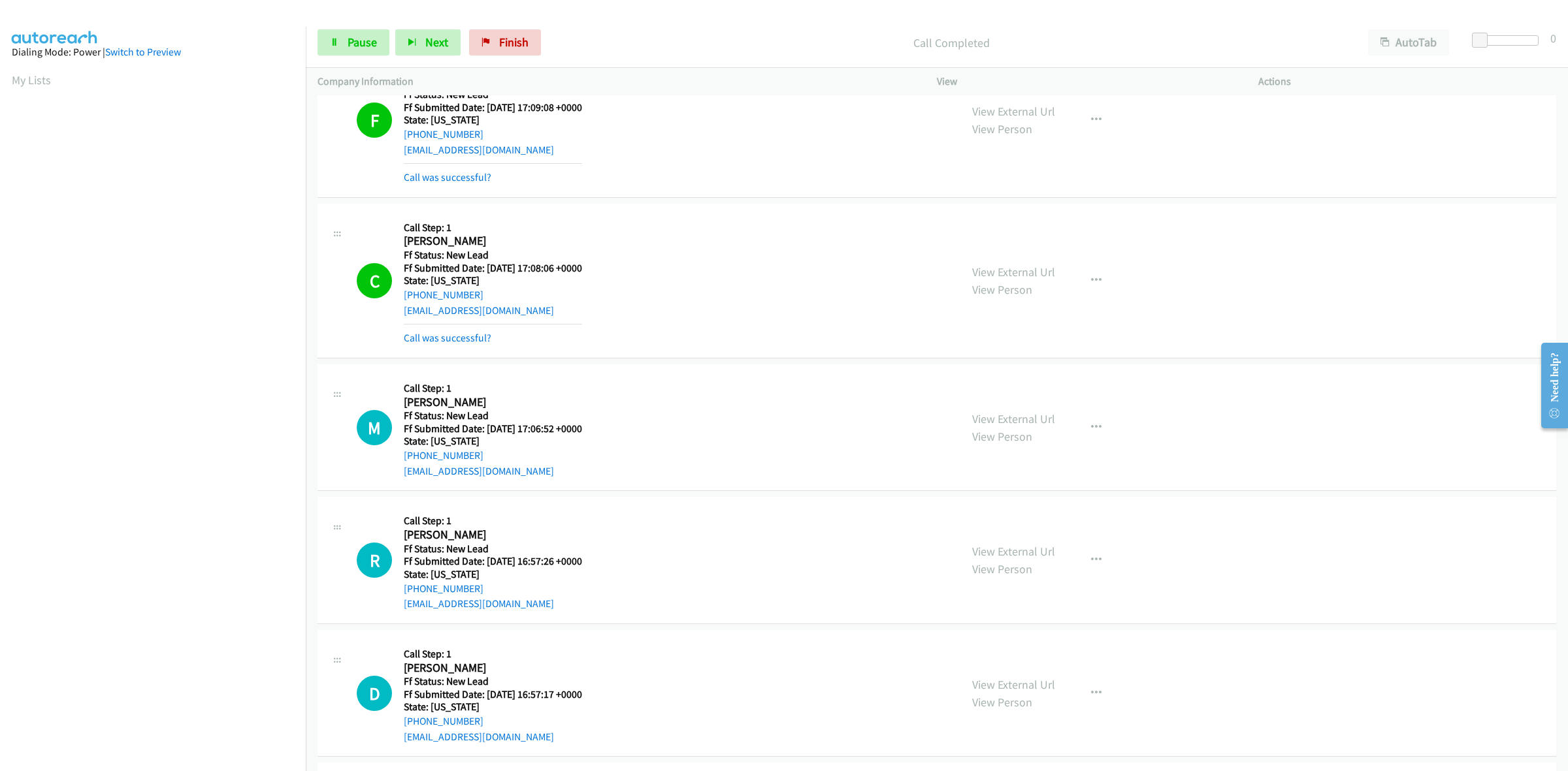
scroll to position [1542, 0]
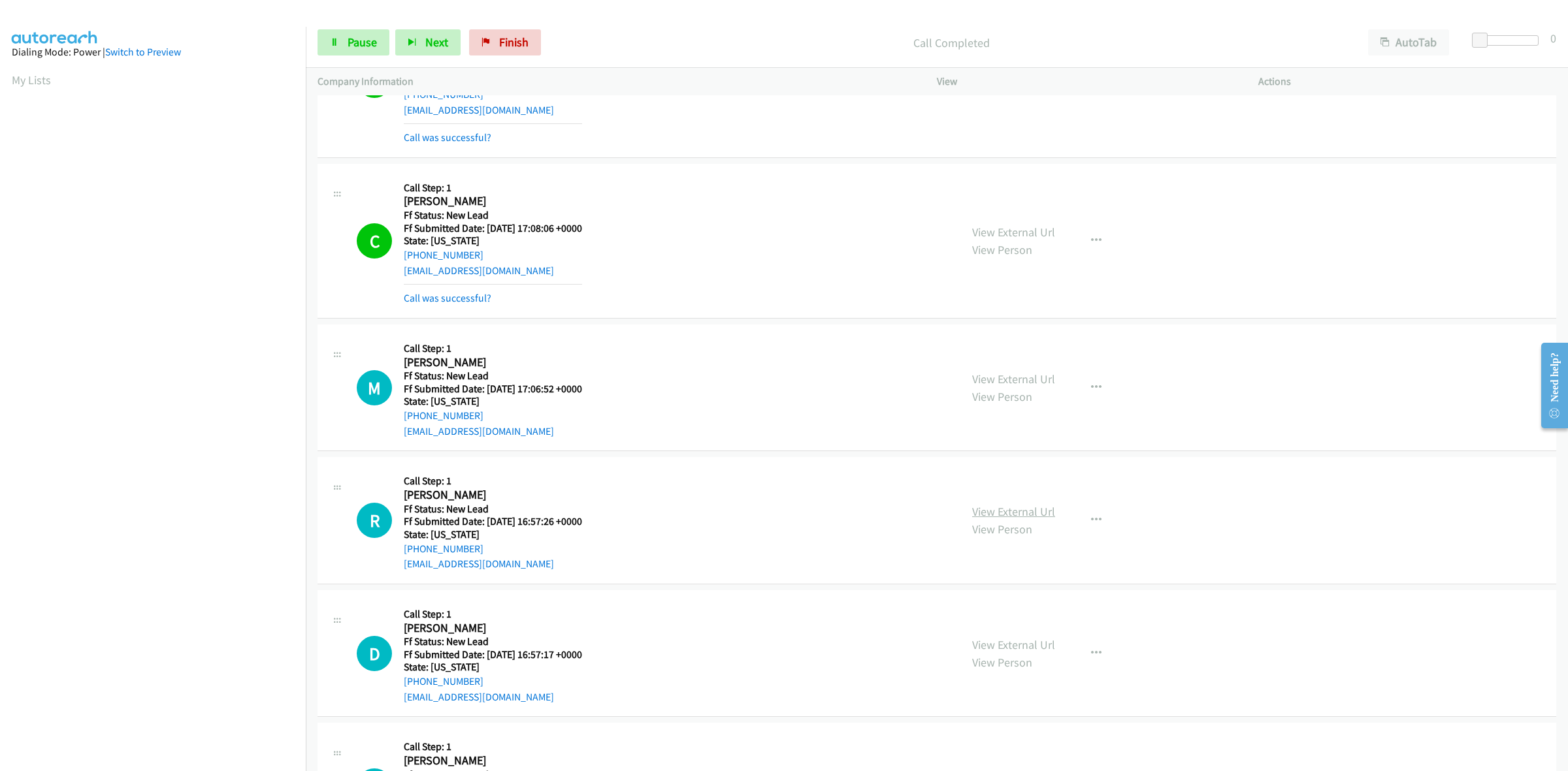
click at [1036, 514] on link "View External Url" at bounding box center [1013, 511] width 83 height 15
click at [984, 644] on link "View External Url" at bounding box center [1013, 645] width 83 height 15
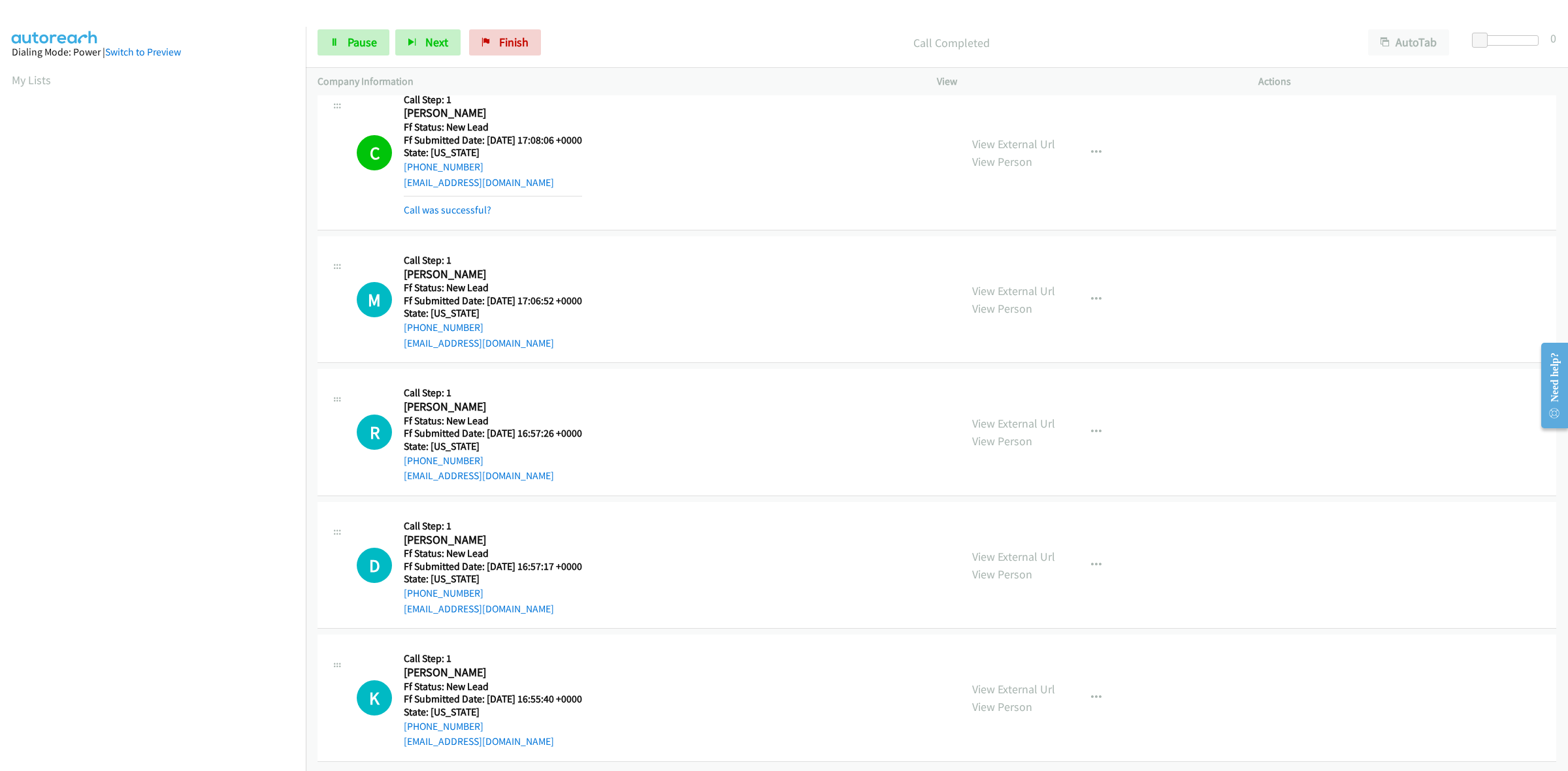
scroll to position [1644, 0]
click at [1016, 682] on link "View External Url" at bounding box center [1013, 688] width 83 height 15
click at [354, 46] on span "Pause" at bounding box center [362, 41] width 29 height 15
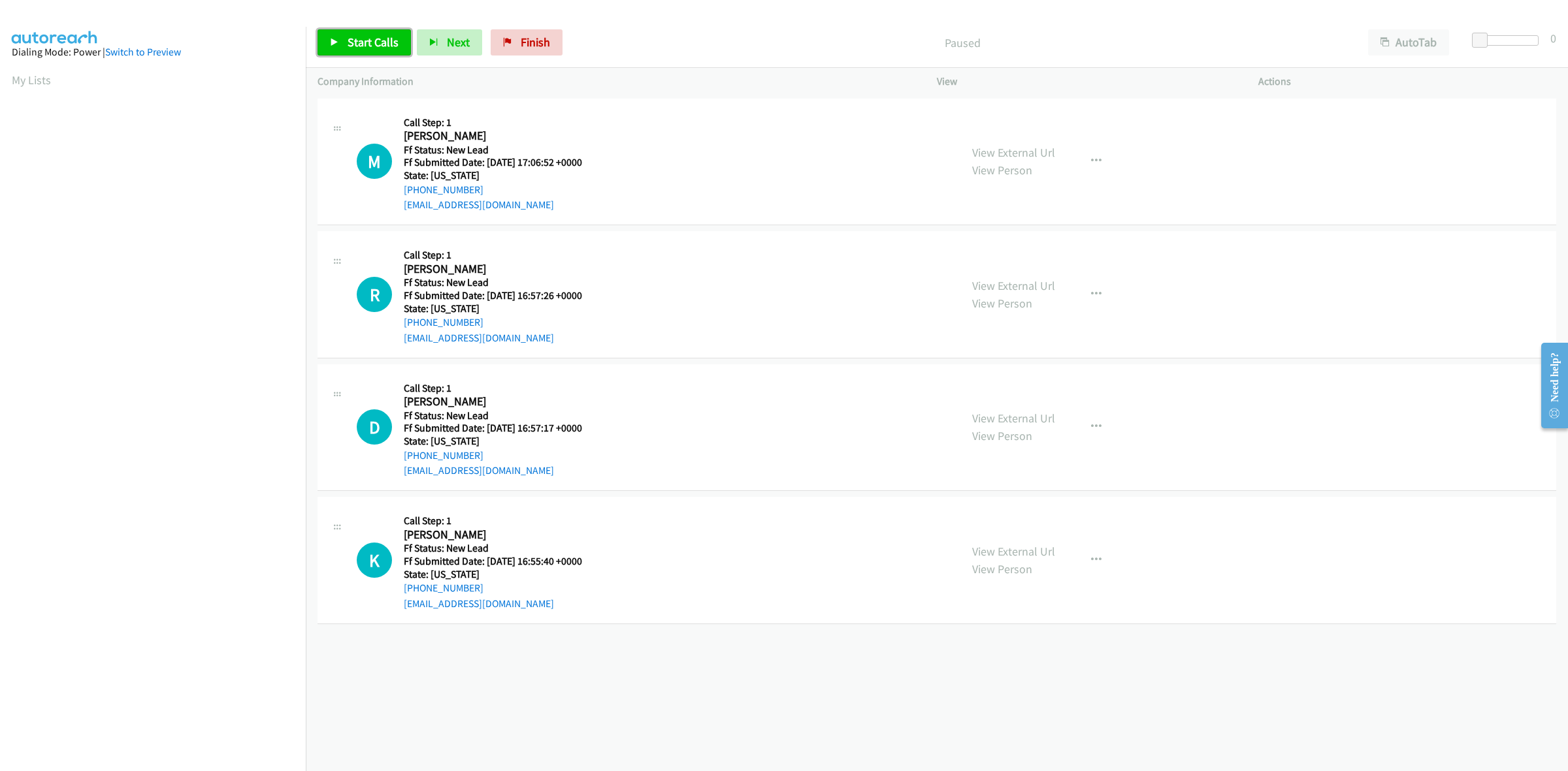
click at [375, 40] on span "Start Calls" at bounding box center [373, 41] width 51 height 15
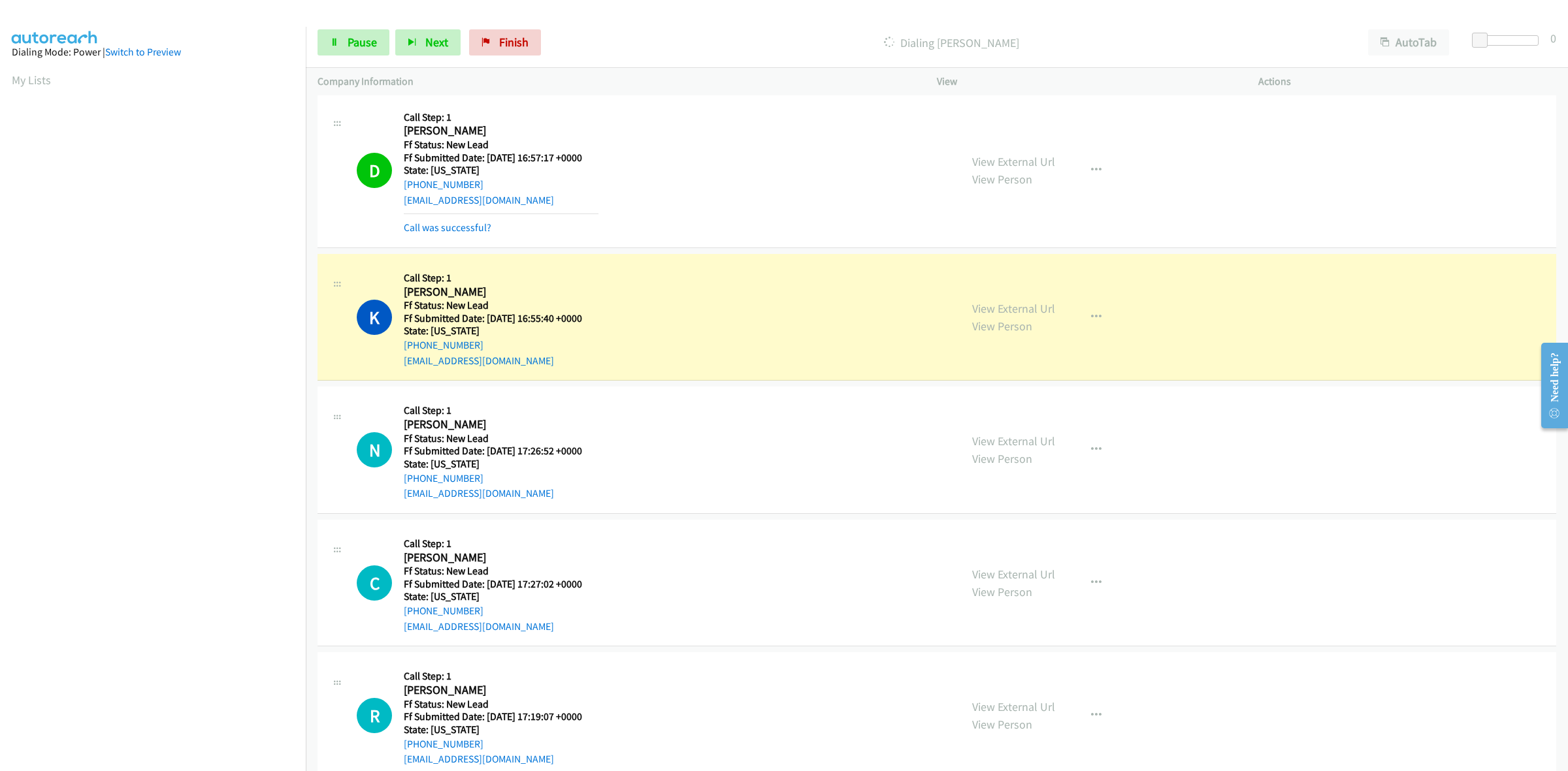
scroll to position [571, 0]
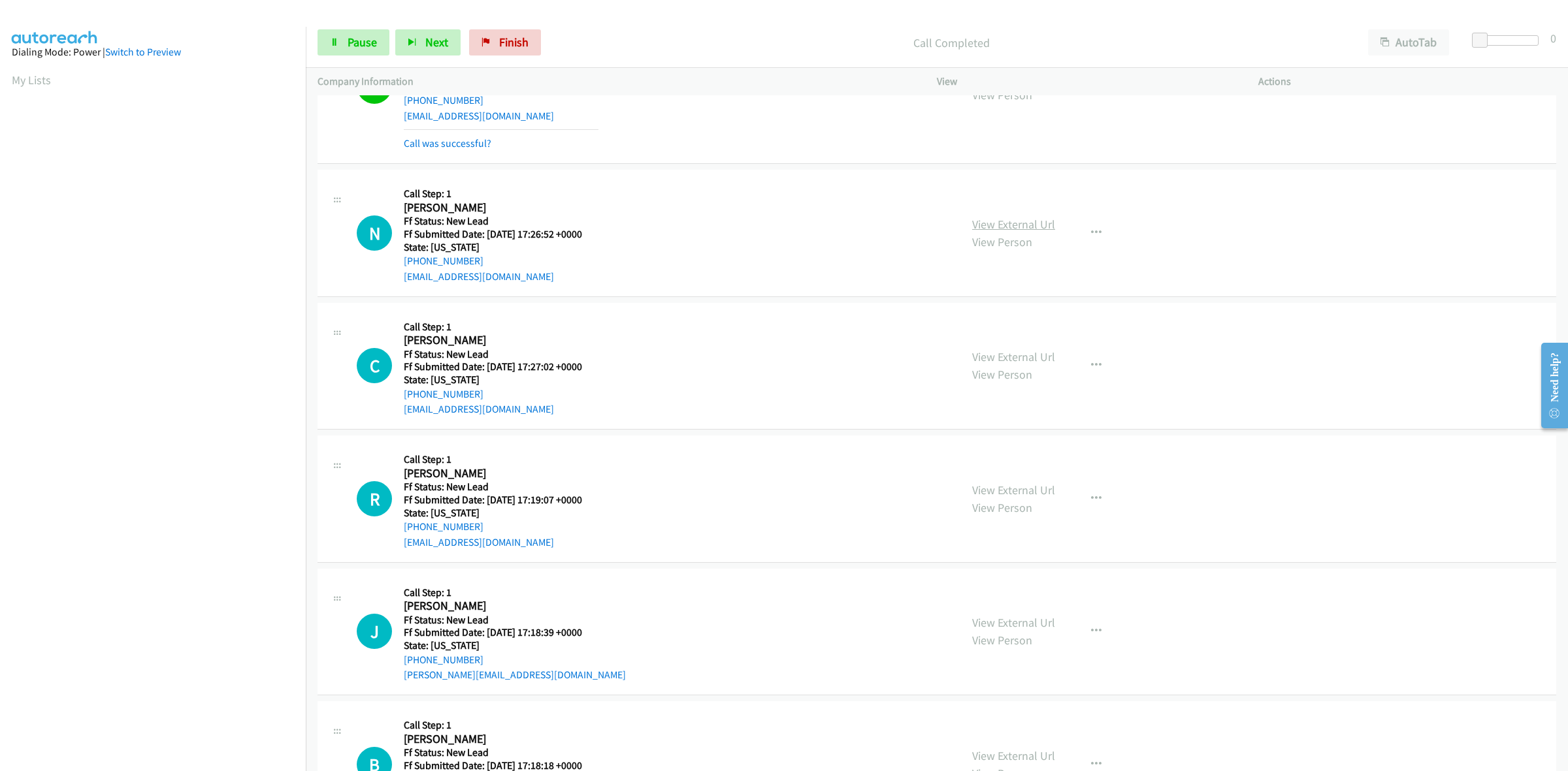
click at [1026, 226] on link "View External Url" at bounding box center [1013, 224] width 83 height 15
click at [1031, 354] on link "View External Url" at bounding box center [1013, 356] width 83 height 15
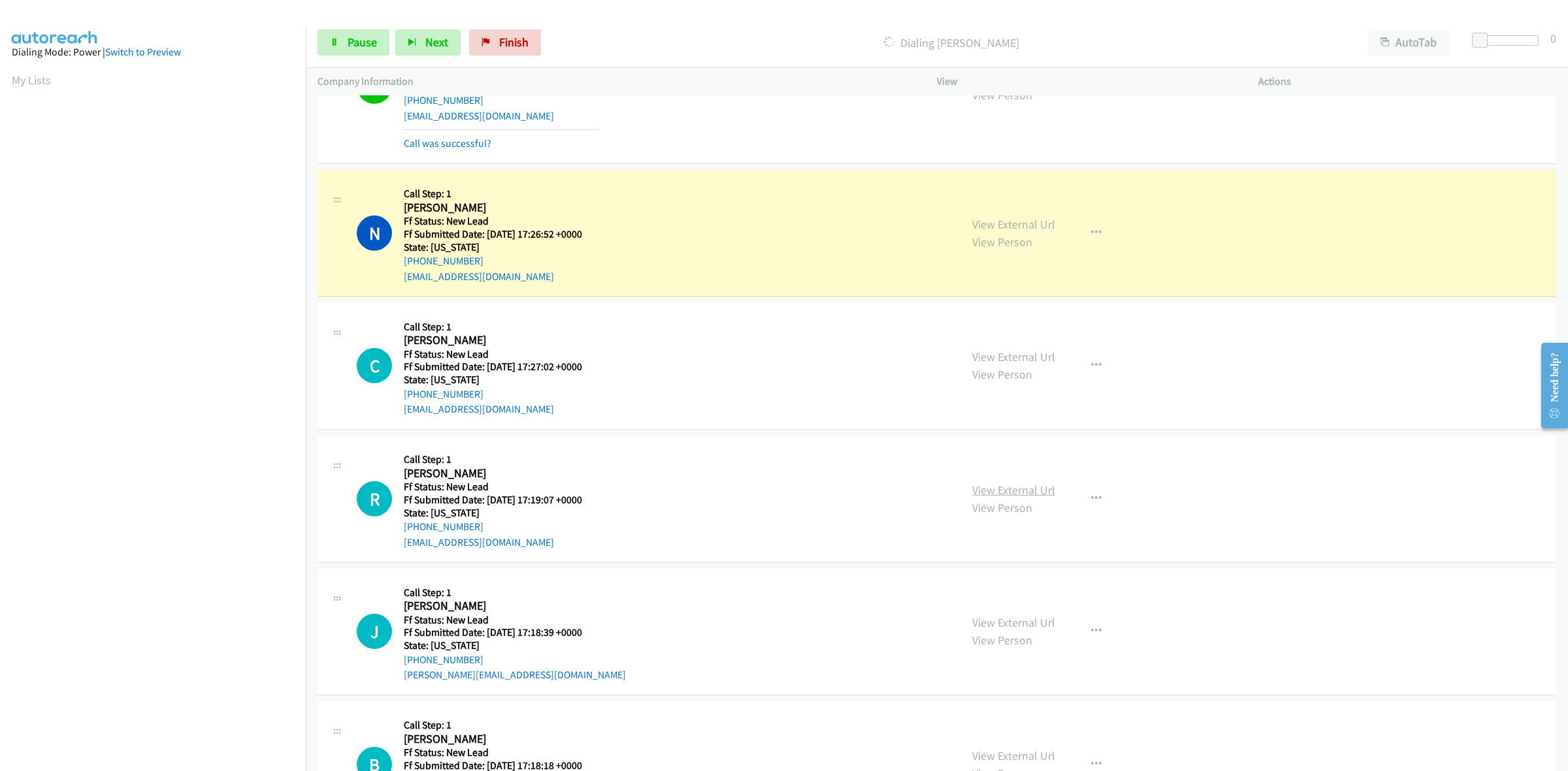
click at [1032, 487] on link "View External Url" at bounding box center [1013, 490] width 83 height 15
click at [1028, 622] on link "View External Url" at bounding box center [1013, 622] width 83 height 15
click at [343, 41] on link "Pause" at bounding box center [353, 42] width 71 height 26
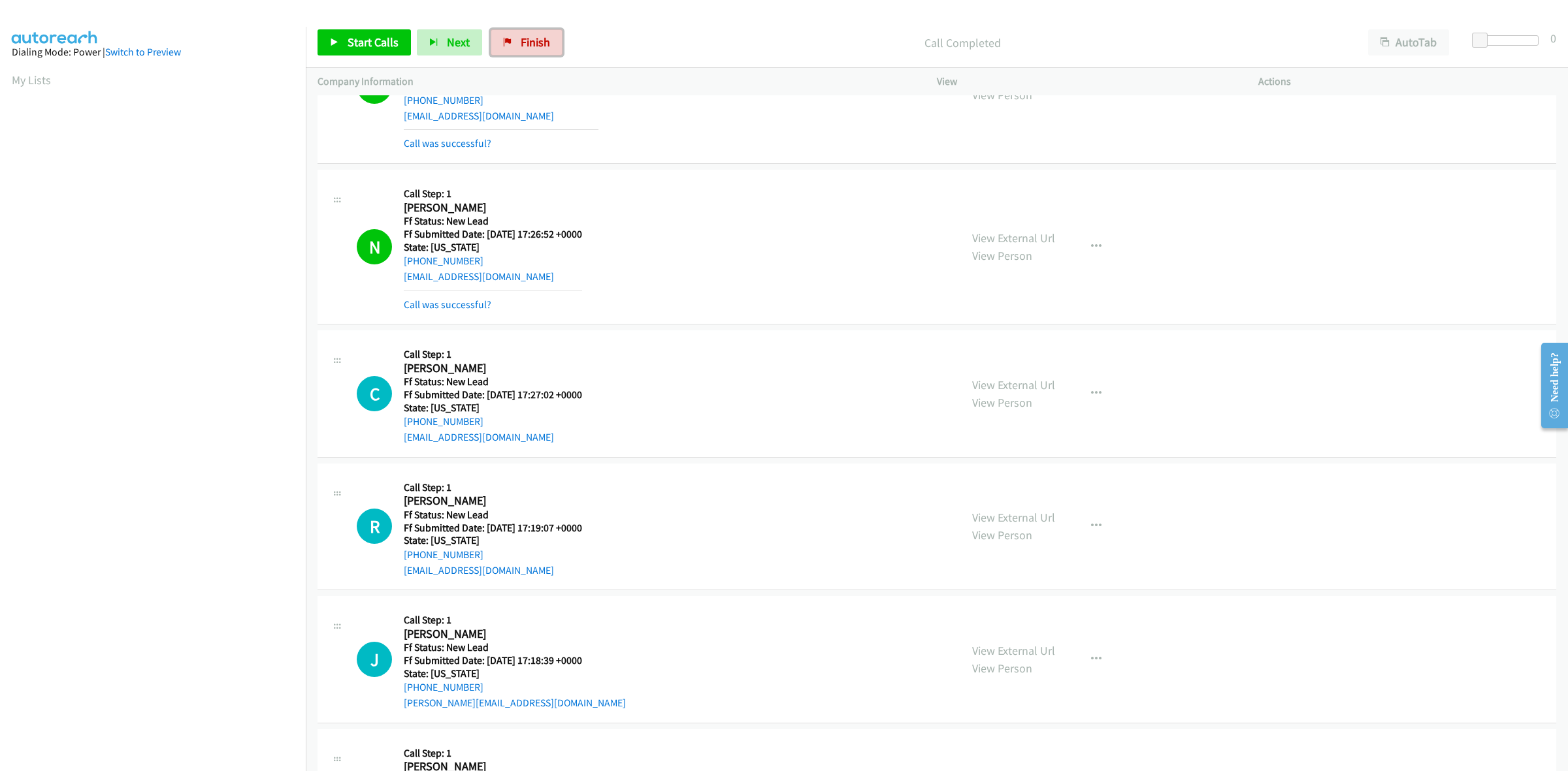
drag, startPoint x: 537, startPoint y: 56, endPoint x: 842, endPoint y: 80, distance: 305.9
click at [537, 56] on link "Finish" at bounding box center [526, 42] width 71 height 26
